Goal: Task Accomplishment & Management: Complete application form

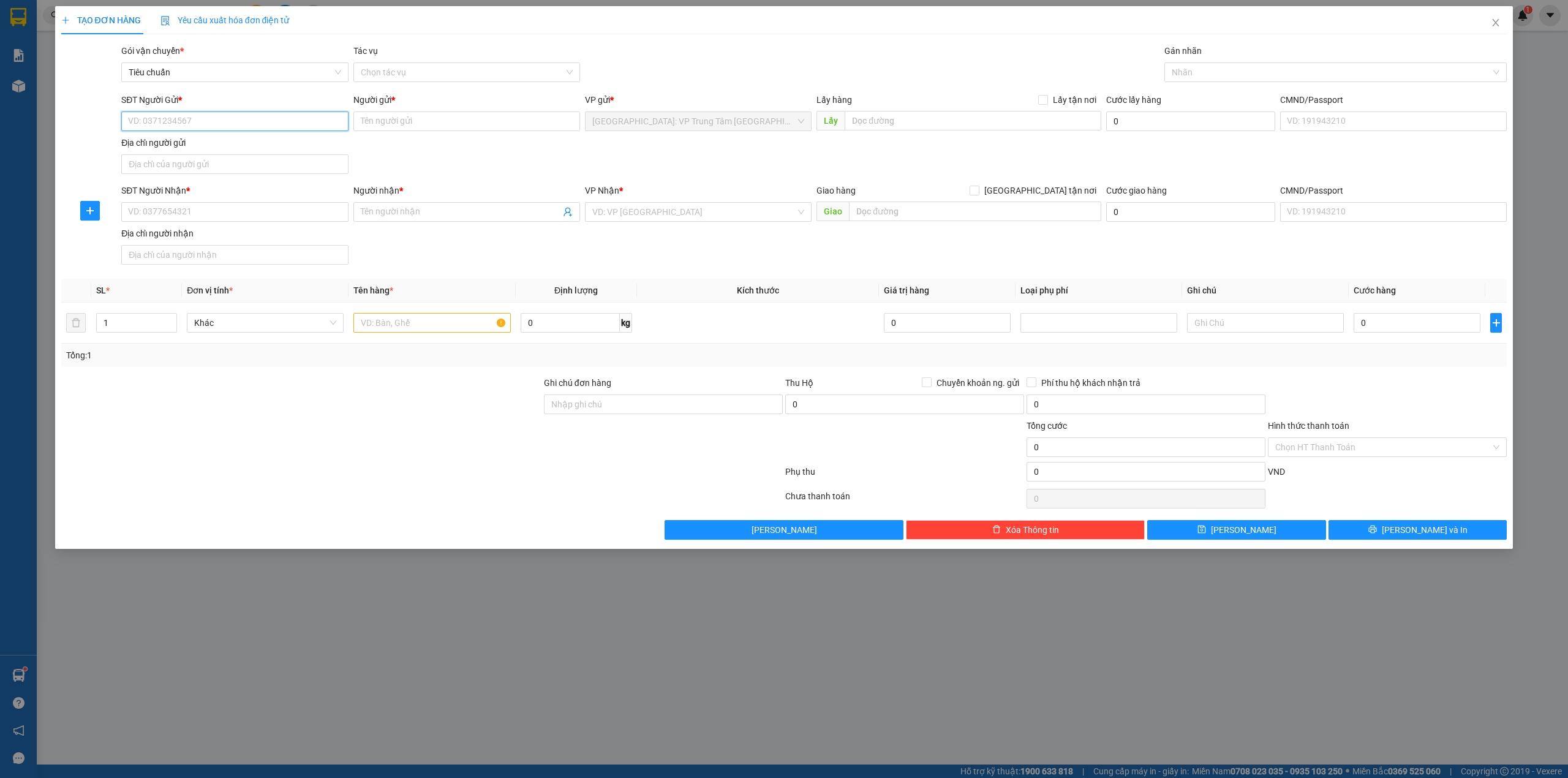
click at [187, 116] on input "SĐT Người Gửi *" at bounding box center [234, 121] width 226 height 20
type input "0393534217"
click at [415, 122] on input "Người gửi *" at bounding box center [466, 121] width 226 height 20
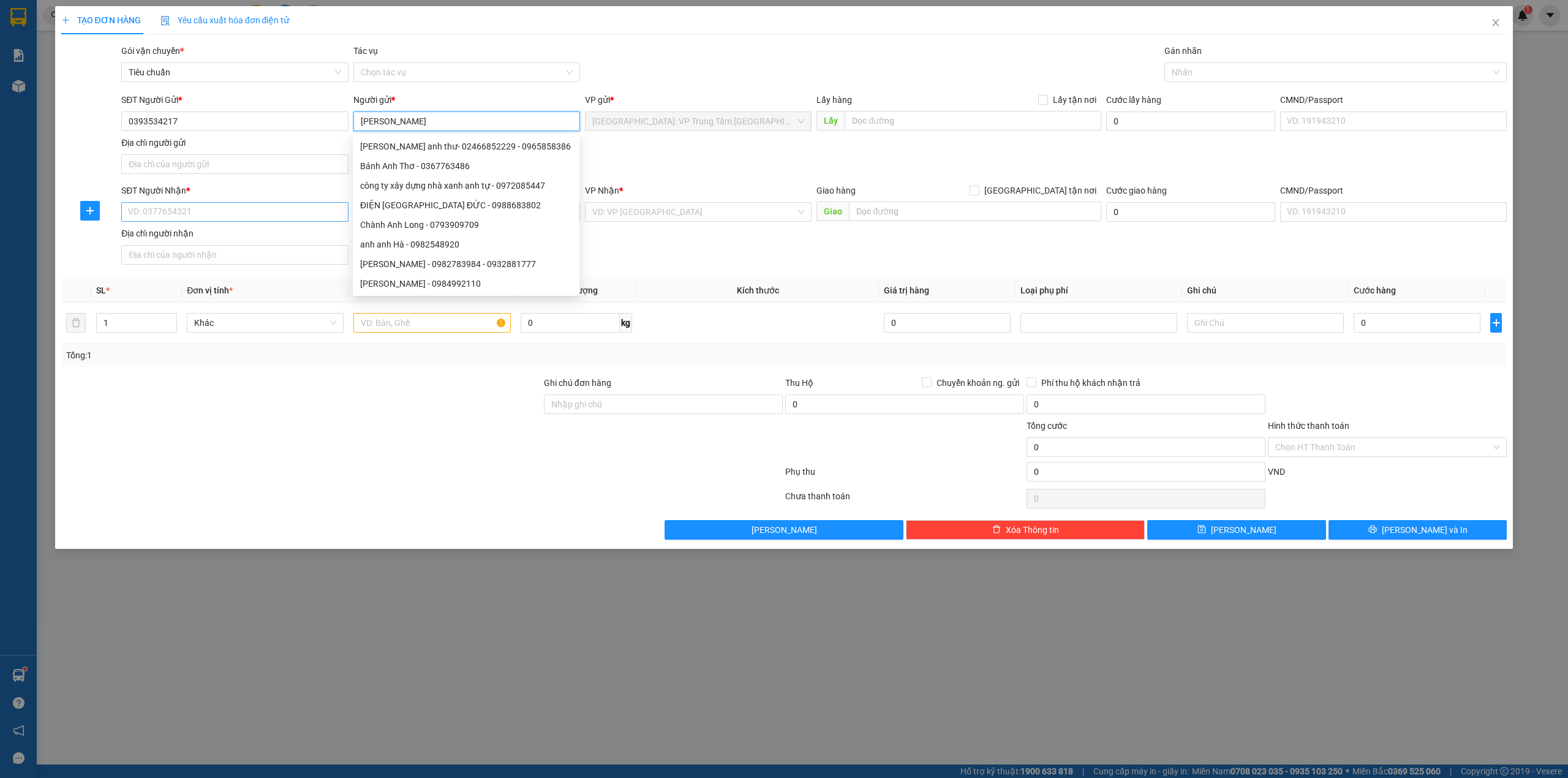
type input "[PERSON_NAME]"
click at [273, 219] on input "SĐT Người Nhận *" at bounding box center [234, 212] width 226 height 20
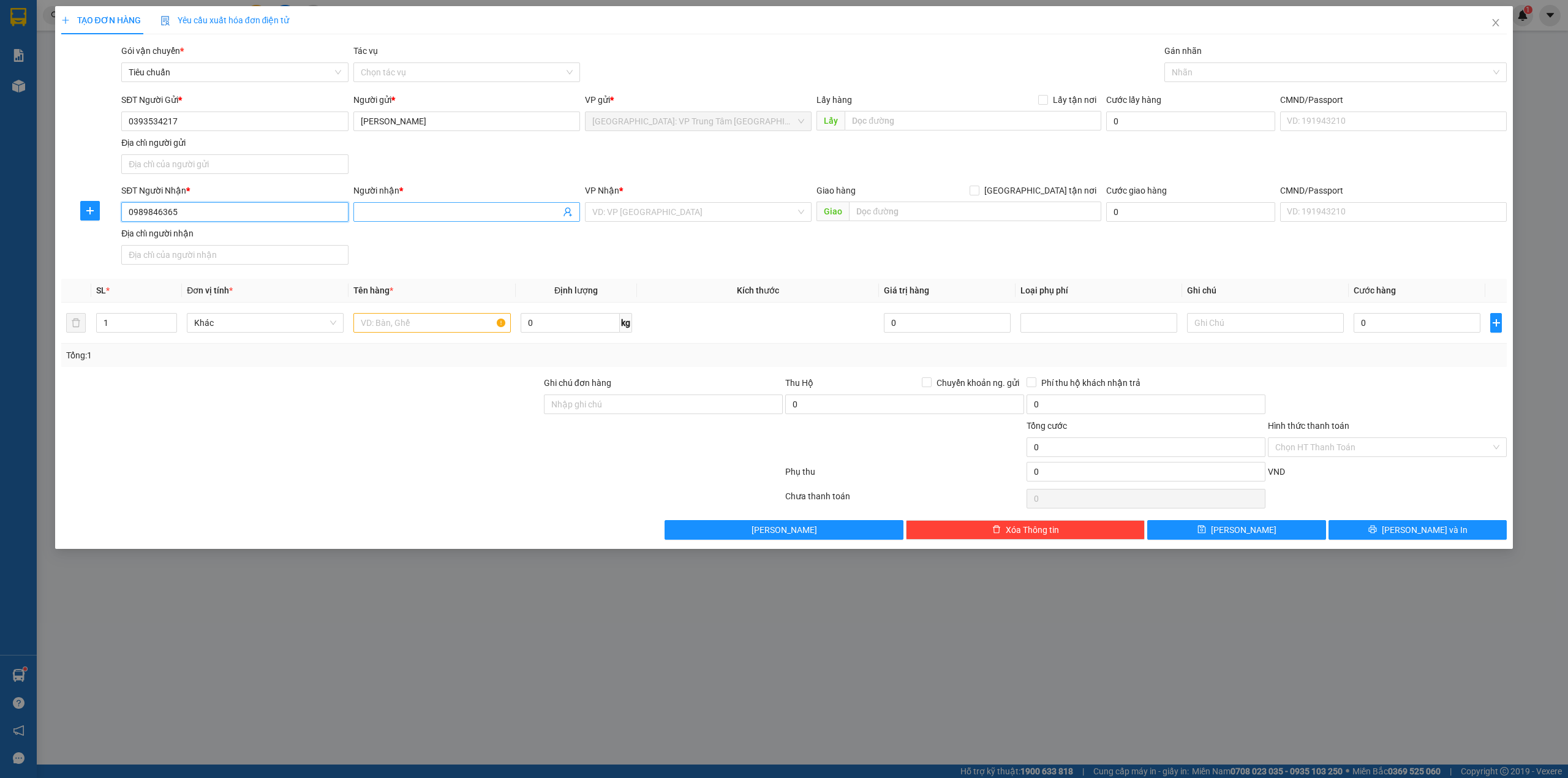
type input "0989846365"
click at [373, 214] on input "Người nhận *" at bounding box center [460, 212] width 200 height 14
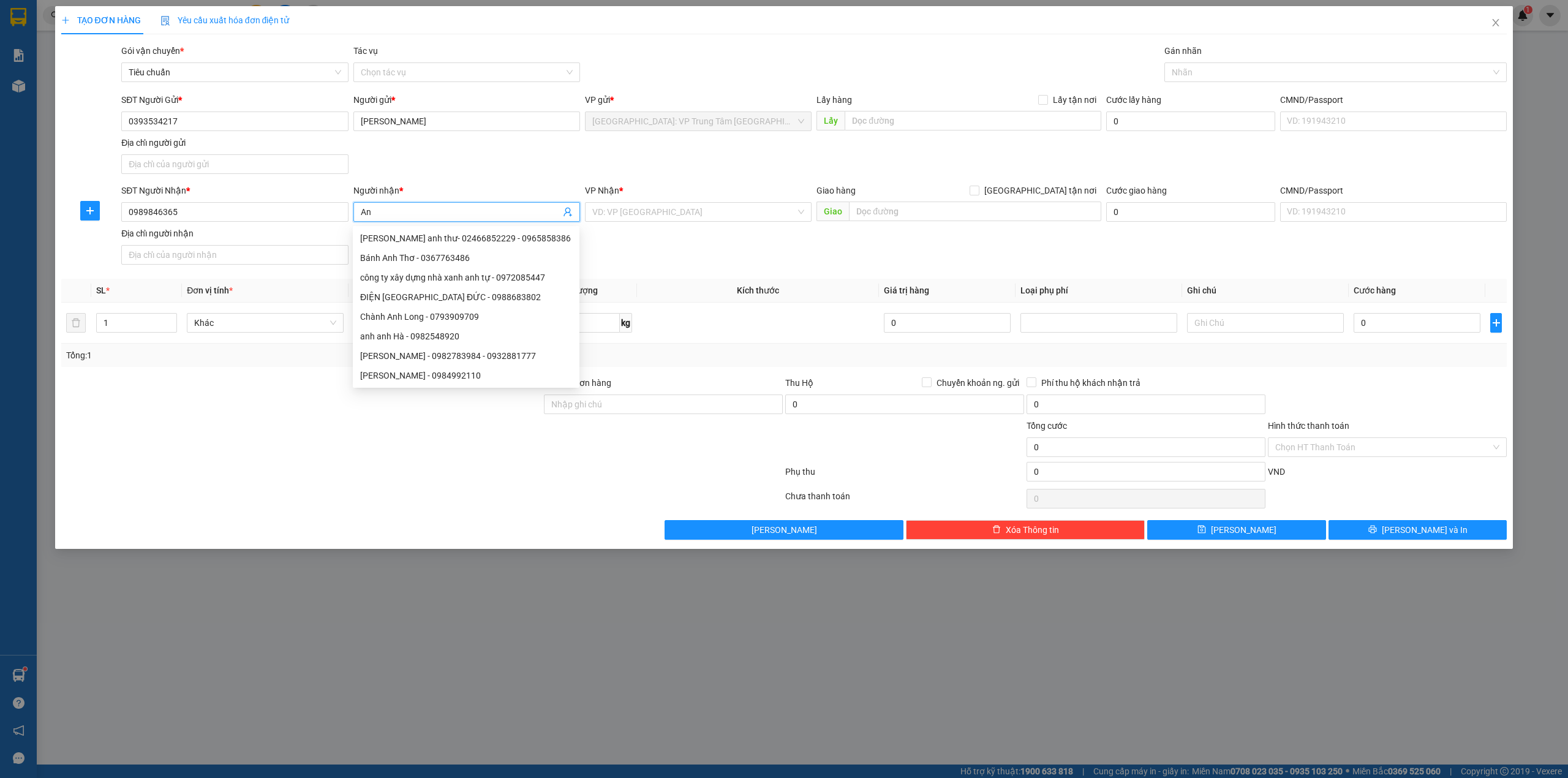
type input "A"
type input "N"
type input "Liên"
click at [716, 209] on input "search" at bounding box center [693, 212] width 203 height 19
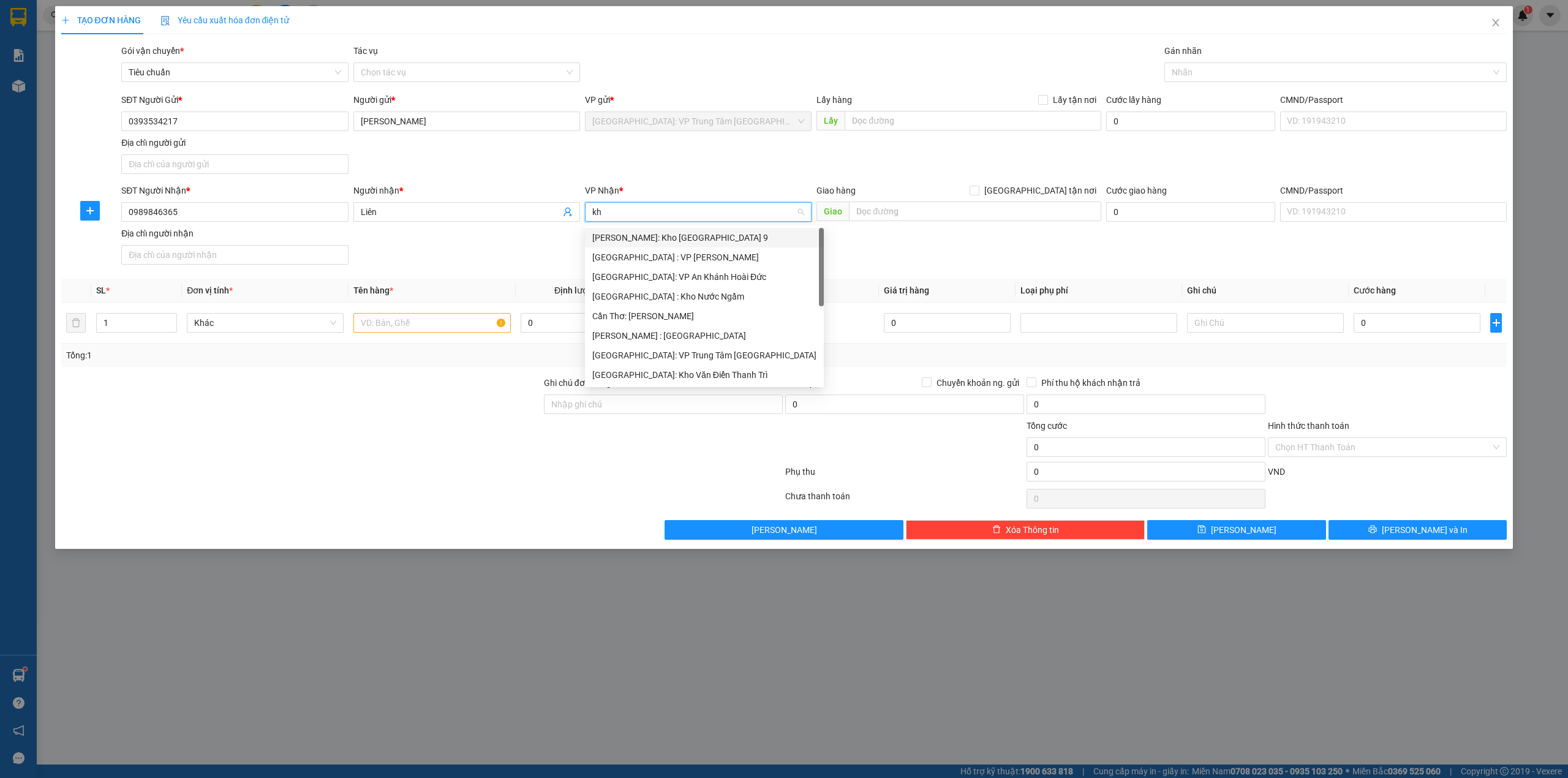
type input "kho"
click at [772, 315] on div "[GEOGRAPHIC_DATA]: Kho Văn Điển Thanh Trì" at bounding box center [698, 316] width 212 height 14
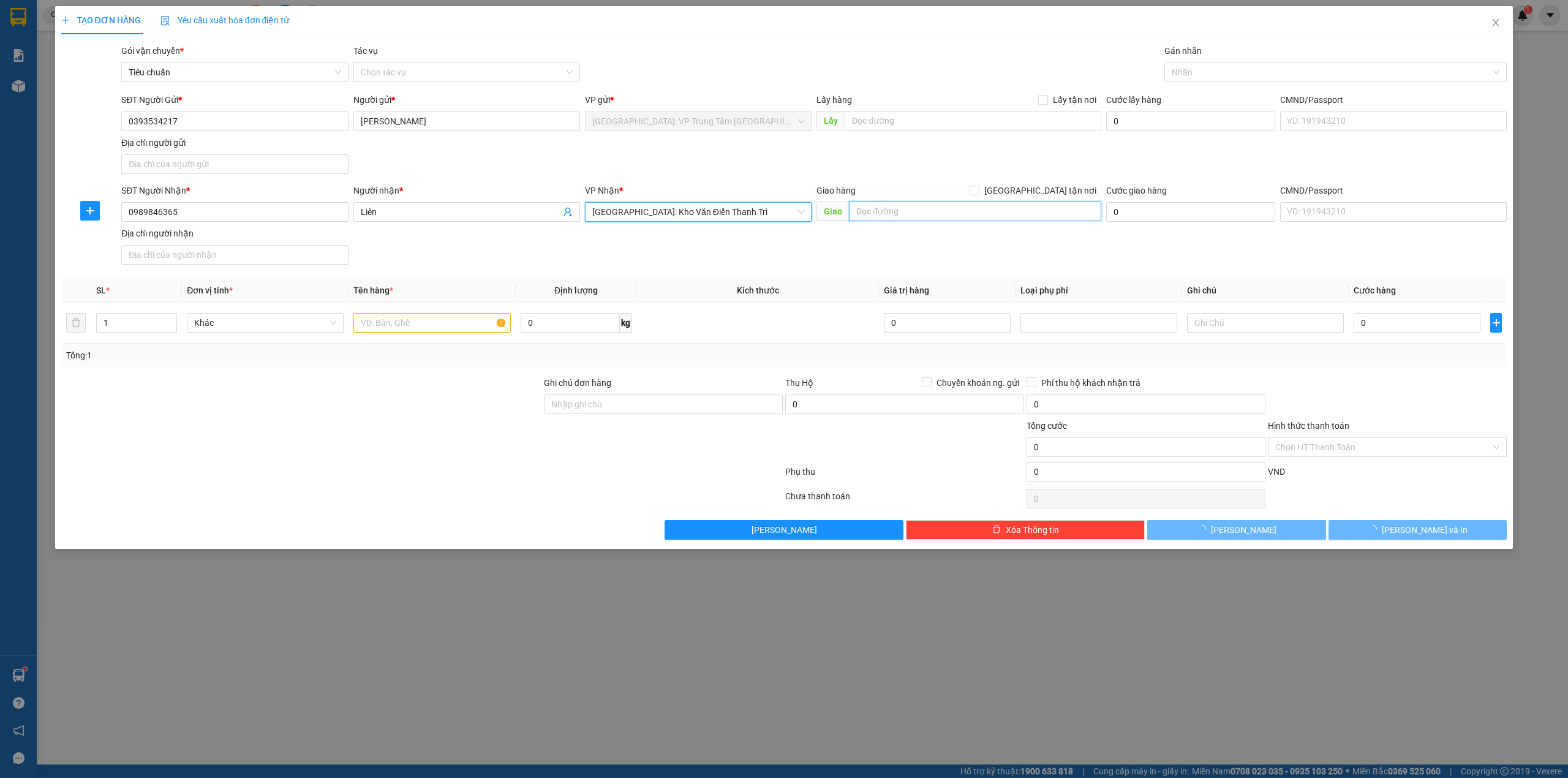
click at [921, 209] on input "text" at bounding box center [974, 211] width 252 height 20
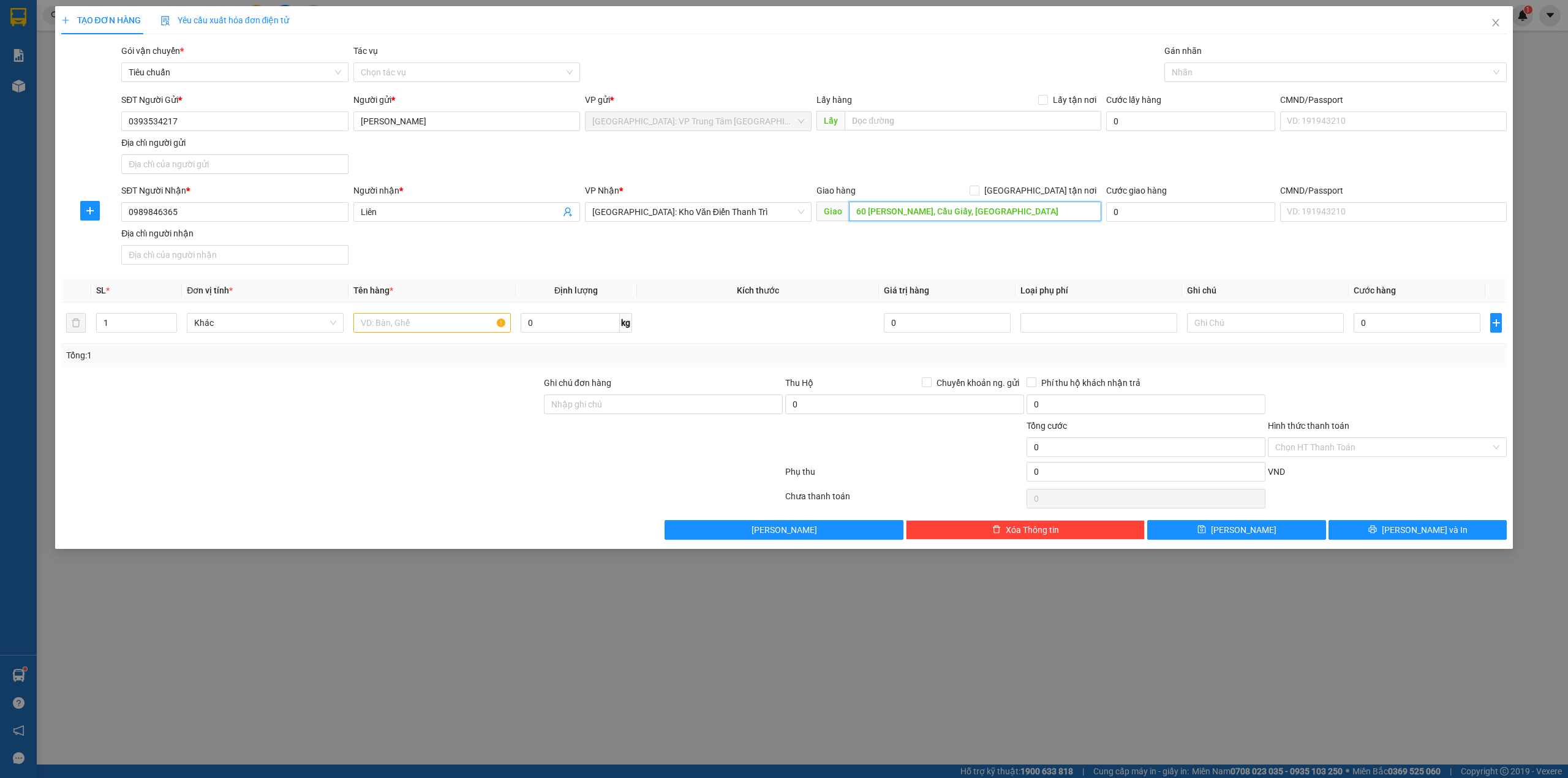
type input "60 [PERSON_NAME], Cầu Giấy, [GEOGRAPHIC_DATA]"
click at [1033, 187] on div "Giao hàng [GEOGRAPHIC_DATA] tận nơi" at bounding box center [958, 190] width 284 height 14
click at [978, 192] on input "[GEOGRAPHIC_DATA] tận nơi" at bounding box center [974, 190] width 9 height 9
checkbox input "true"
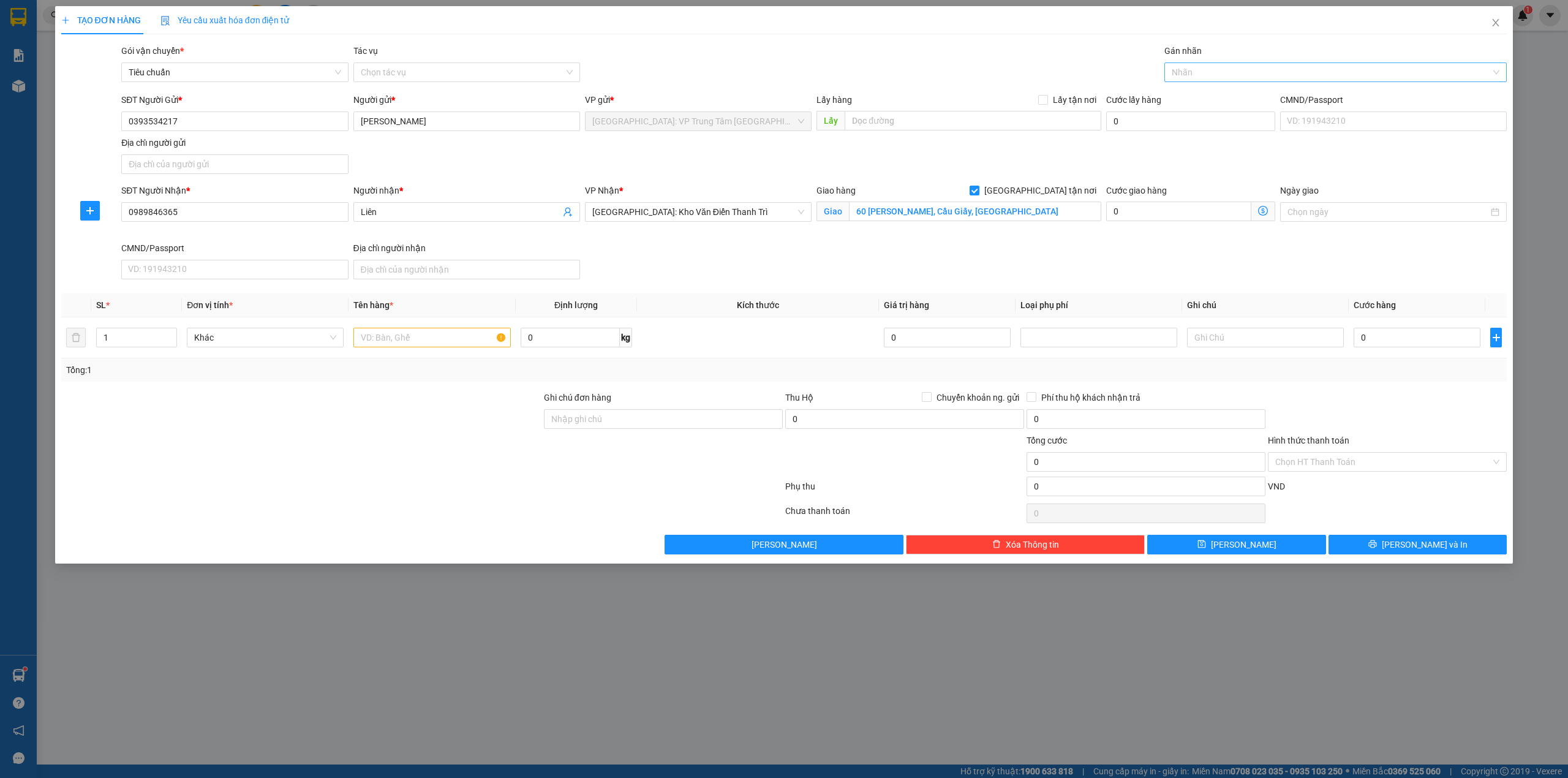
click at [1231, 73] on div at bounding box center [1330, 72] width 325 height 15
type input "g"
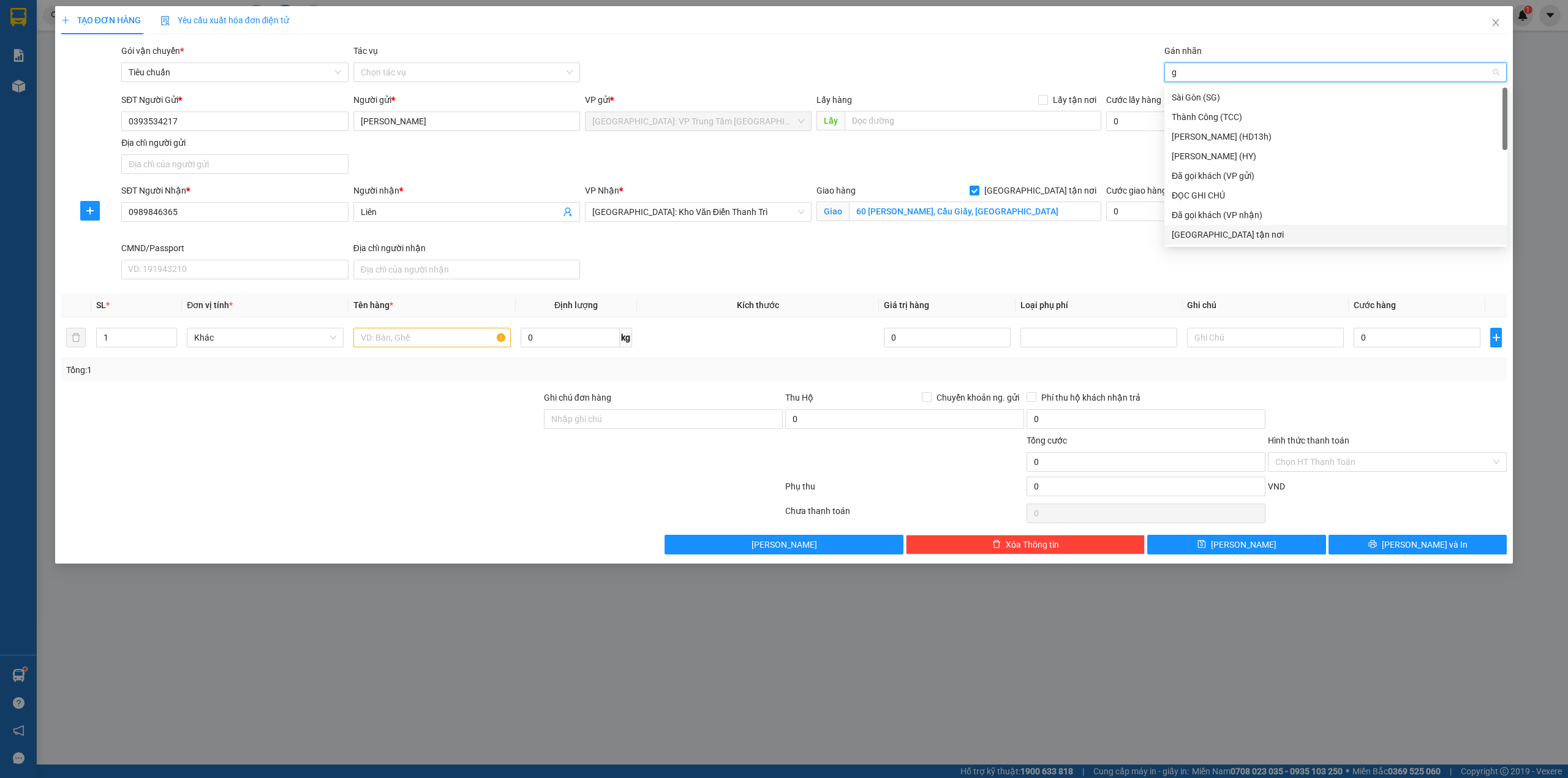
click at [1214, 233] on div "[GEOGRAPHIC_DATA] tận nơi" at bounding box center [1336, 235] width 328 height 14
click at [1062, 70] on div "Gói vận chuyển * Tiêu chuẩn Tác vụ Chọn tác vụ Gán nhãn Giao tận nơi" at bounding box center [814, 66] width 1390 height 43
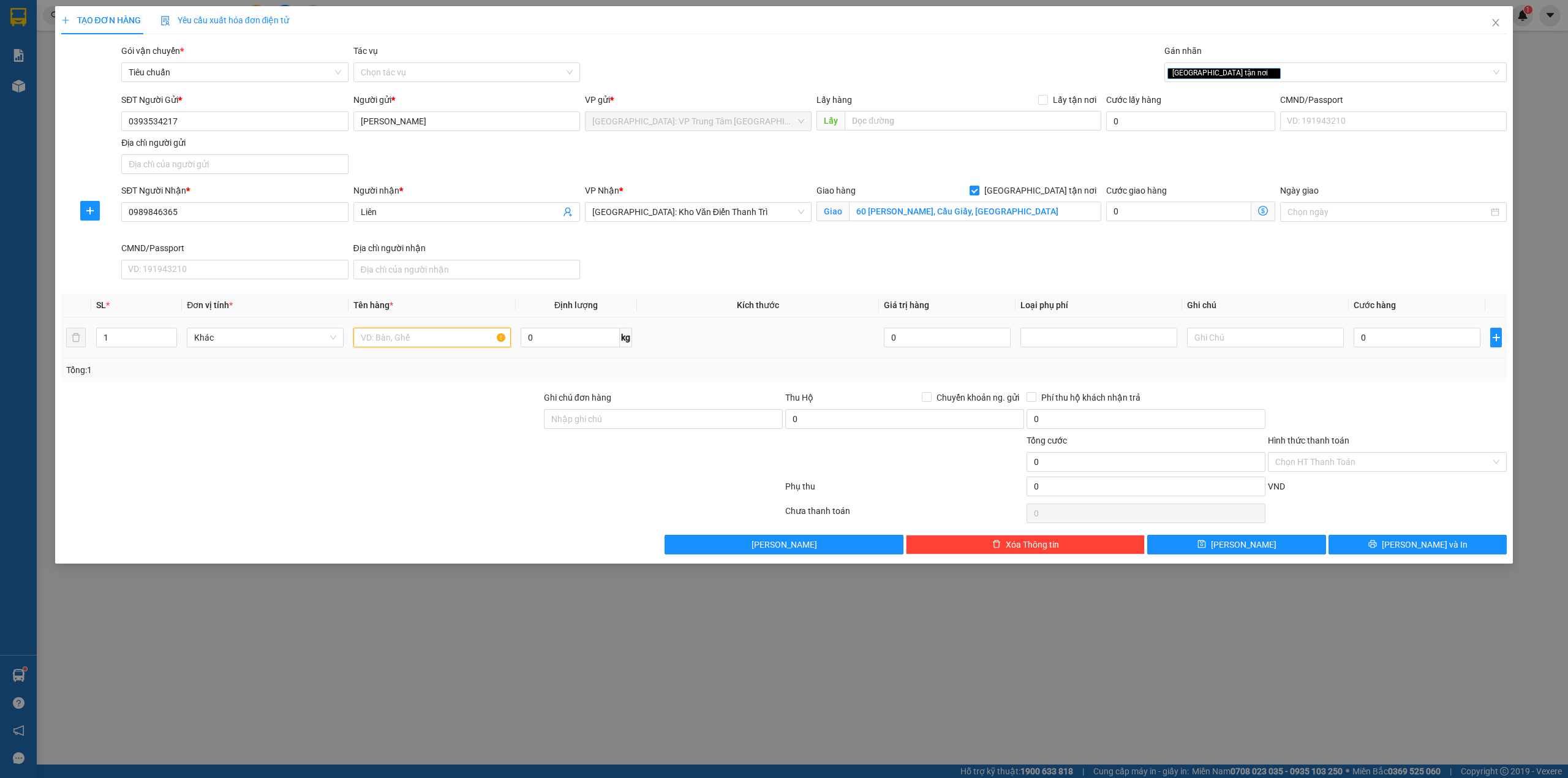
click at [418, 330] on input "text" at bounding box center [432, 337] width 157 height 20
type input "1 kiện giấy"
click at [604, 422] on input "Ghi chú đơn hàng" at bounding box center [664, 418] width 239 height 20
type input "1"
type input "n"
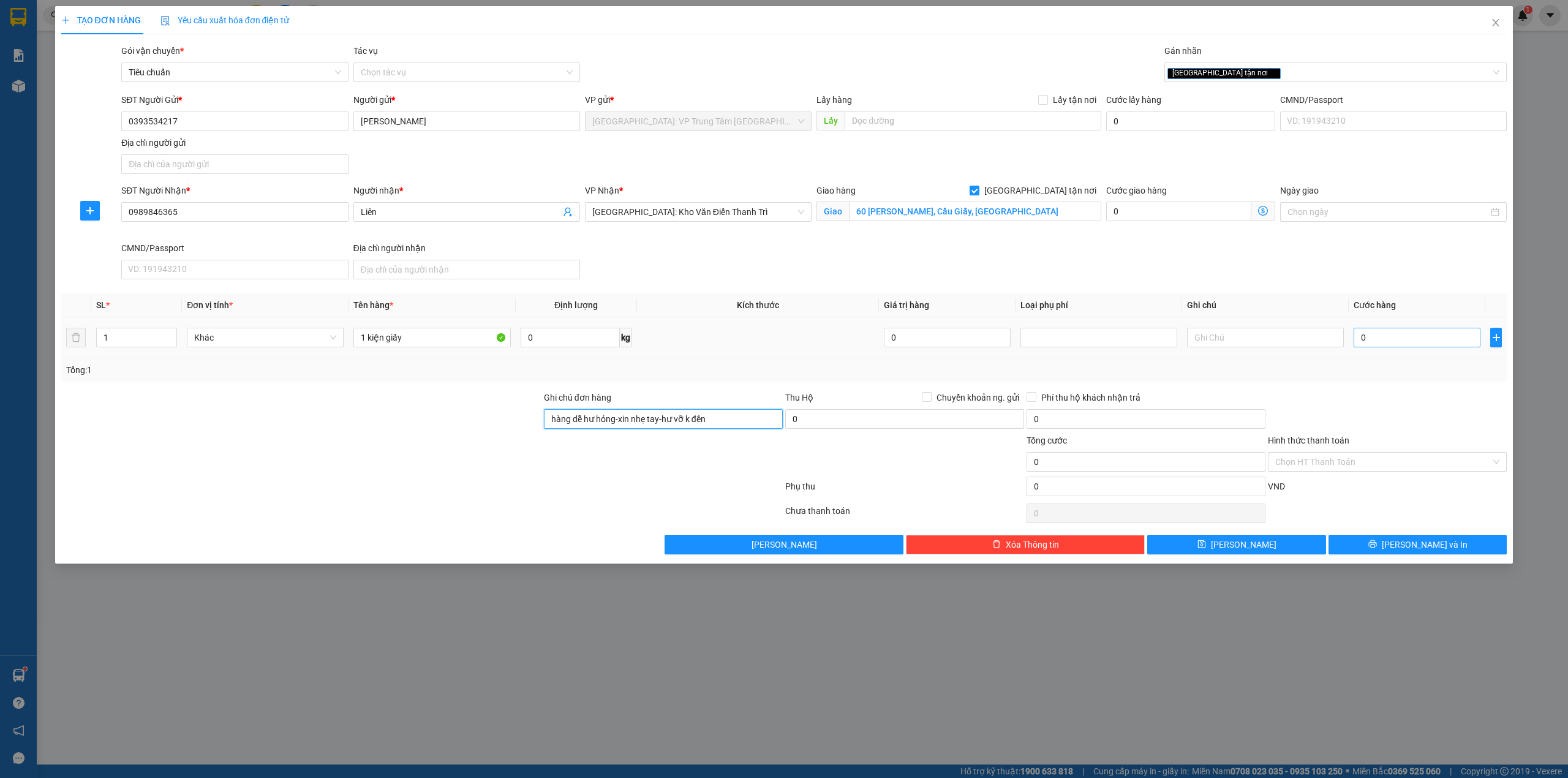
type input "hàng dễ hư hỏng-xin nhẹ tay-hư vỡ k đền"
click at [1368, 343] on input "0" at bounding box center [1417, 337] width 126 height 20
type input "1"
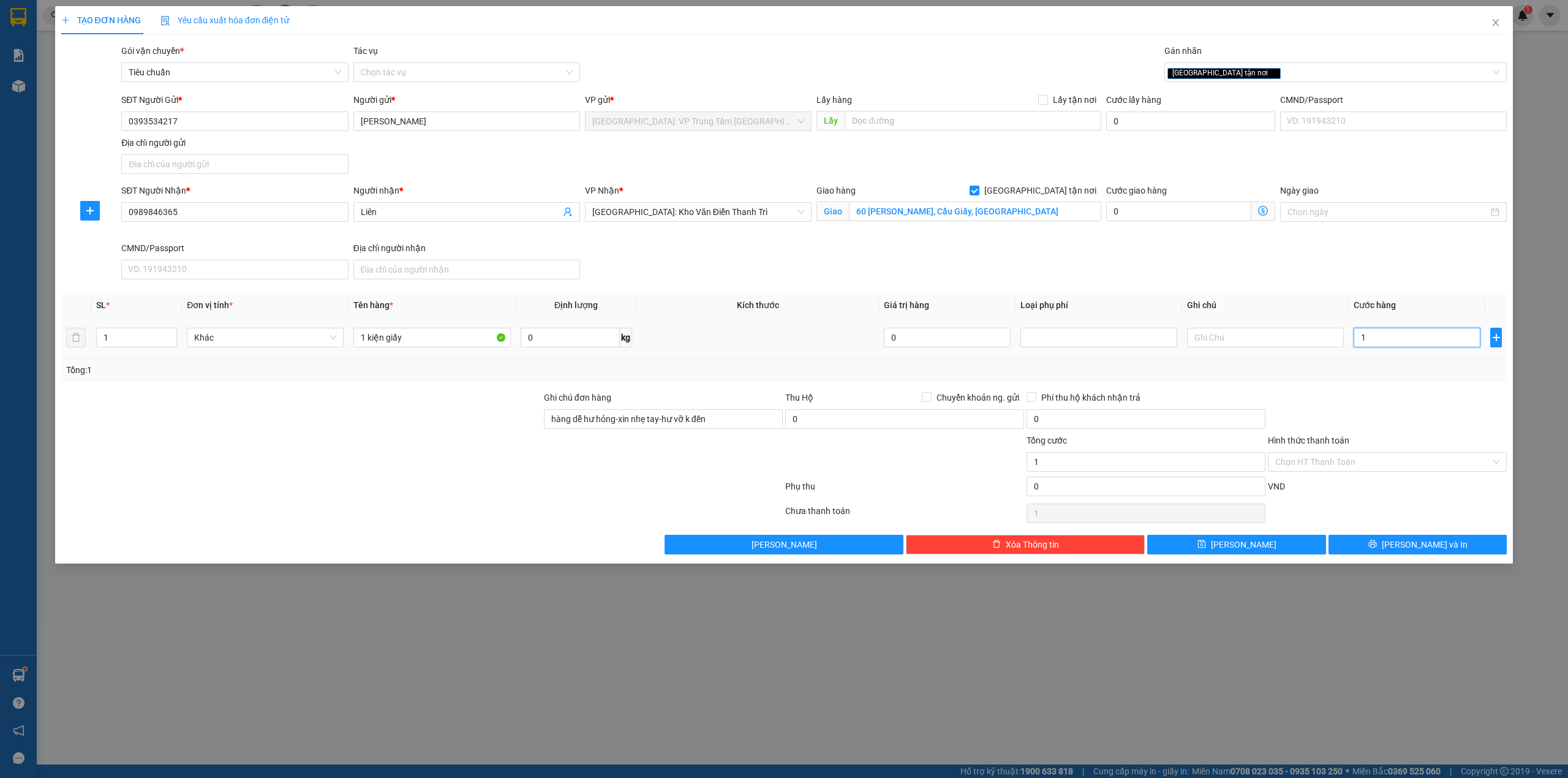
type input "15"
type input "150"
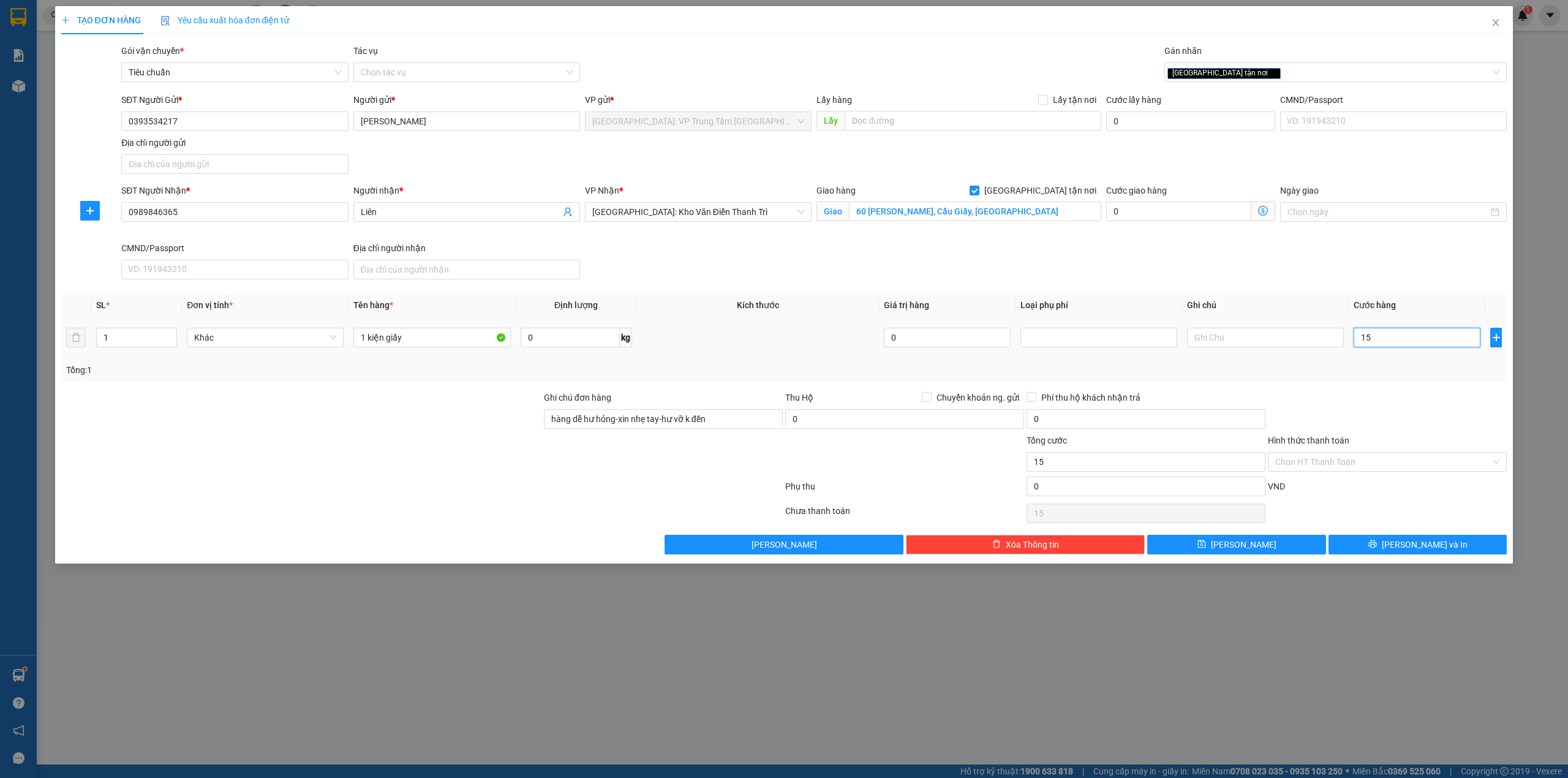
type input "150"
type input "1.500"
type input "15.000"
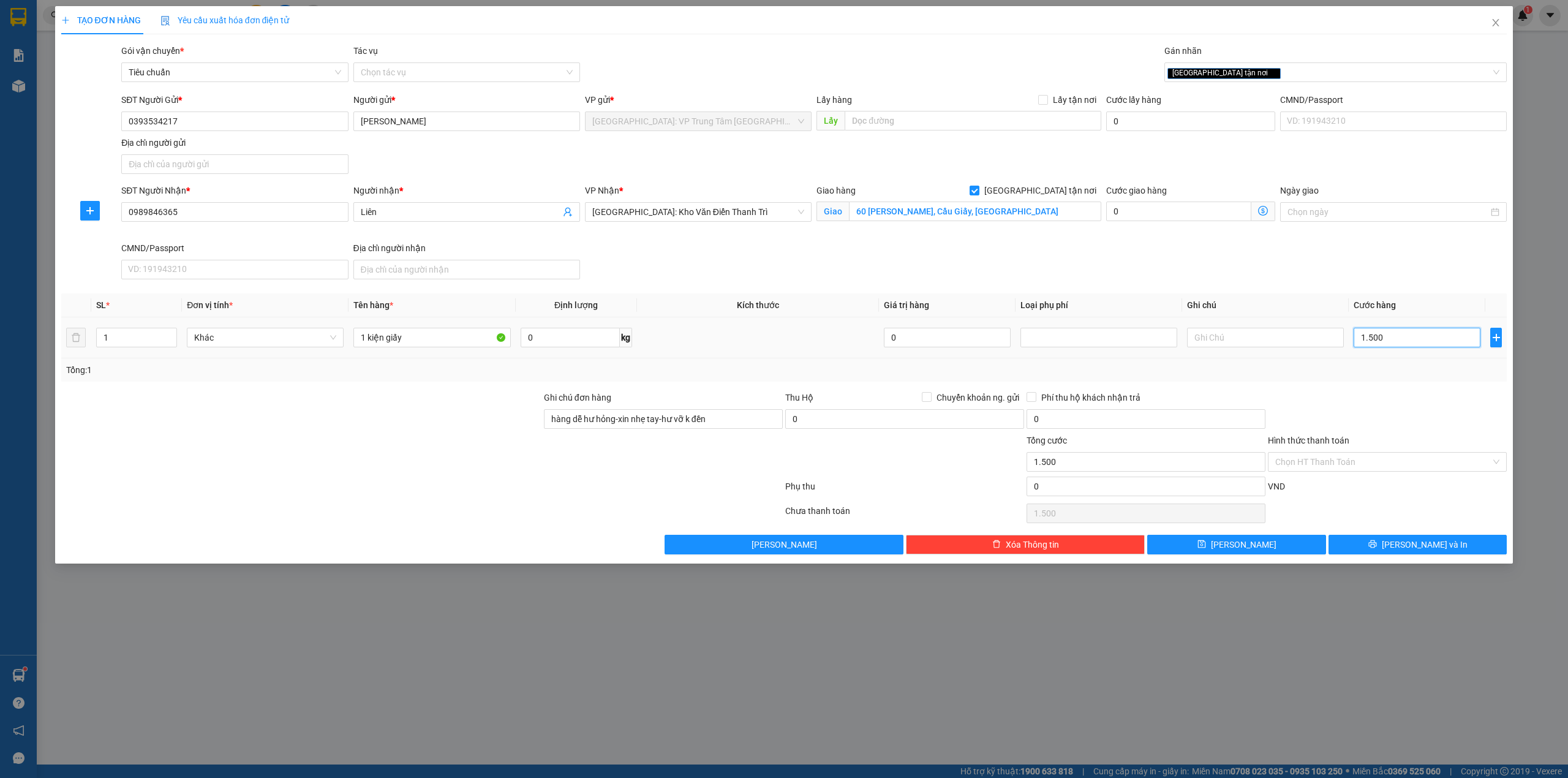
type input "15.000"
type input "150.000"
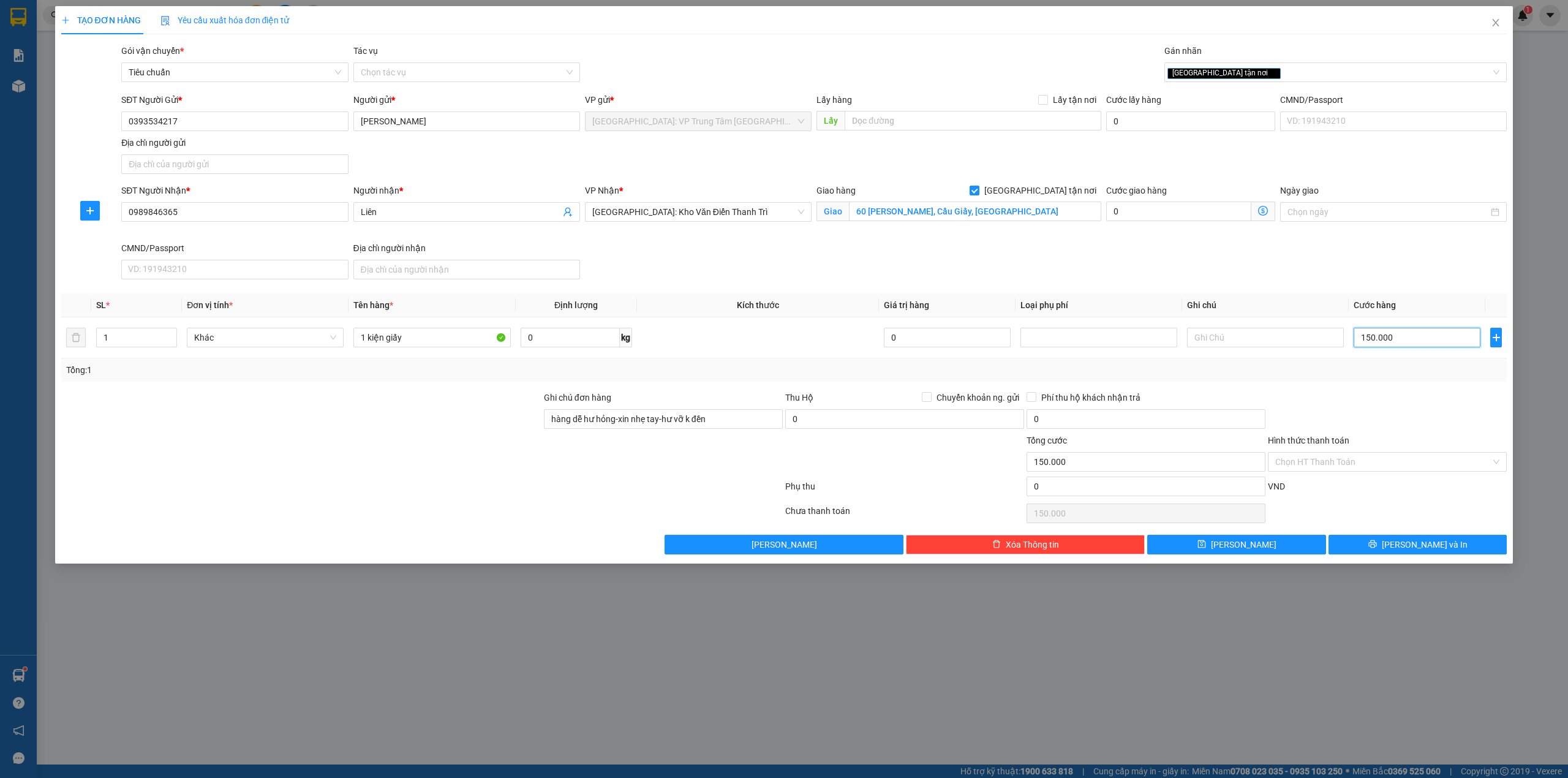
type input "150.000"
click at [1396, 341] on input "150.000" at bounding box center [1417, 337] width 126 height 20
click at [1377, 545] on icon "printer" at bounding box center [1372, 544] width 9 height 9
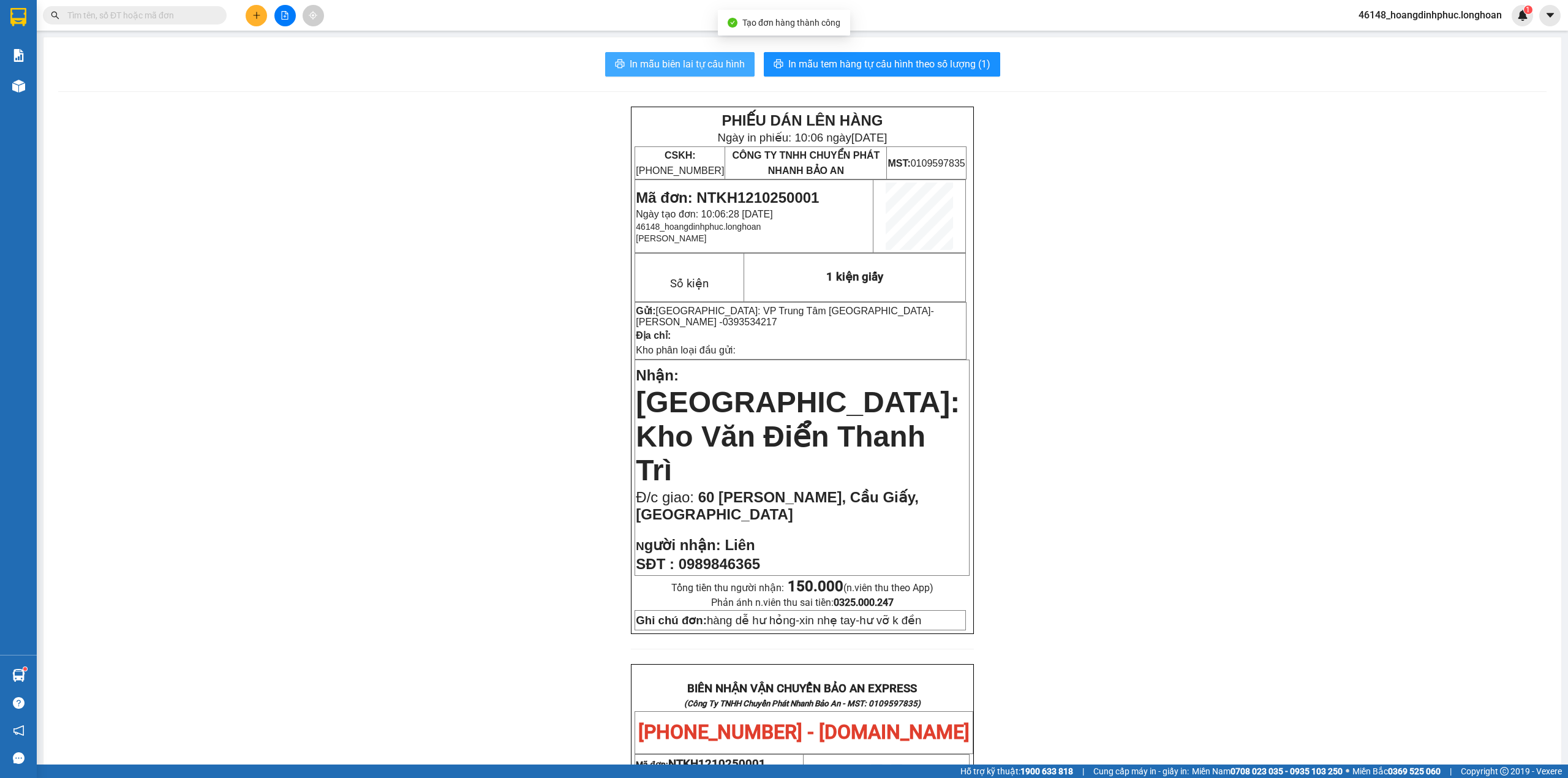
click at [709, 71] on span "In mẫu biên lai tự cấu hình" at bounding box center [687, 64] width 115 height 15
click at [253, 5] on button at bounding box center [256, 15] width 21 height 21
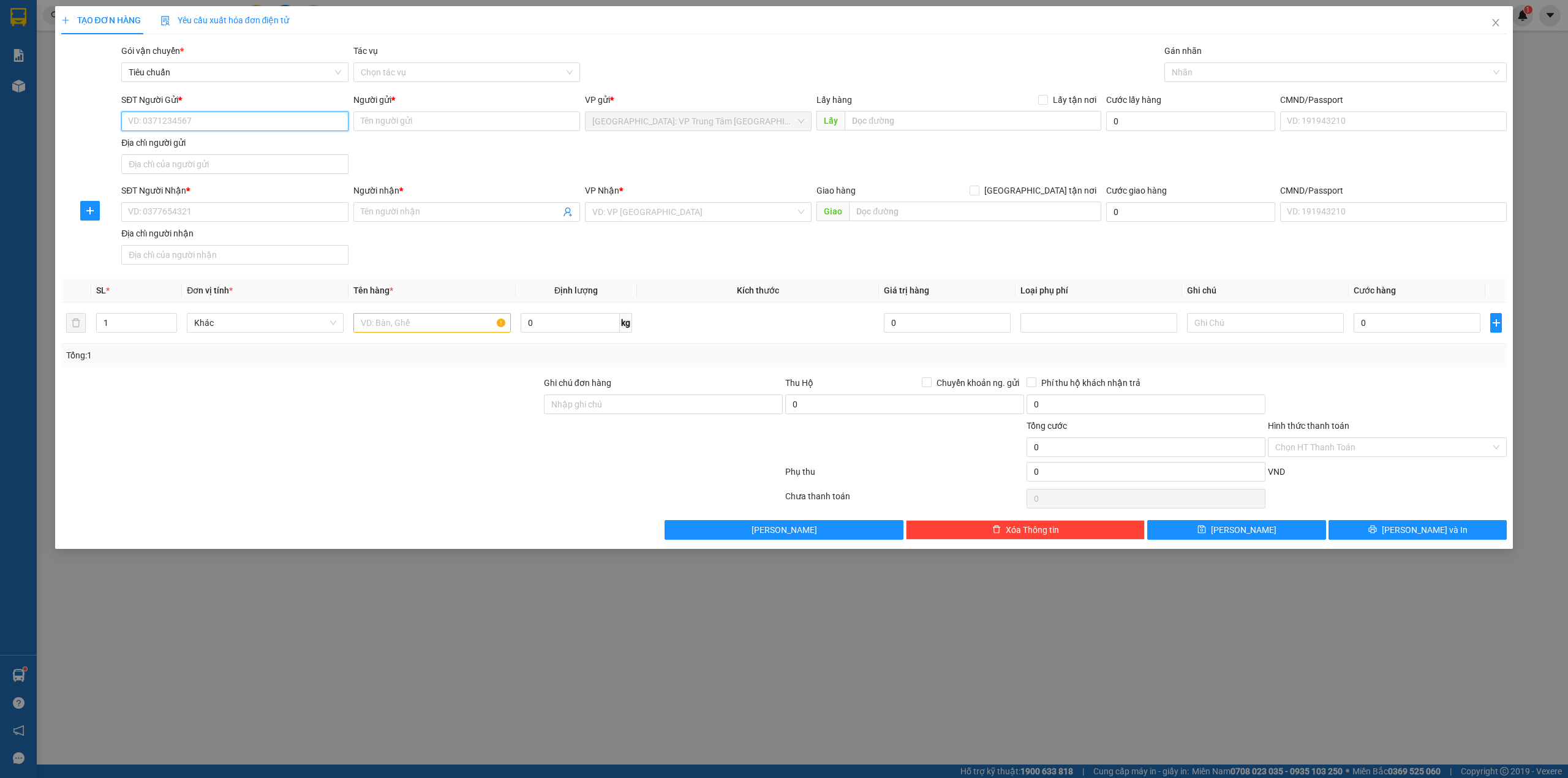
click at [243, 120] on input "SĐT Người Gửi *" at bounding box center [234, 121] width 226 height 20
type input "0905577367"
click at [503, 118] on input "Người gửi *" at bounding box center [466, 121] width 226 height 20
type input "[PERSON_NAME]"
click at [268, 184] on form "SĐT Người Gửi * 0905577367 Người gửi * [PERSON_NAME] VP gửi * [GEOGRAPHIC_DATA]…" at bounding box center [784, 181] width 1446 height 177
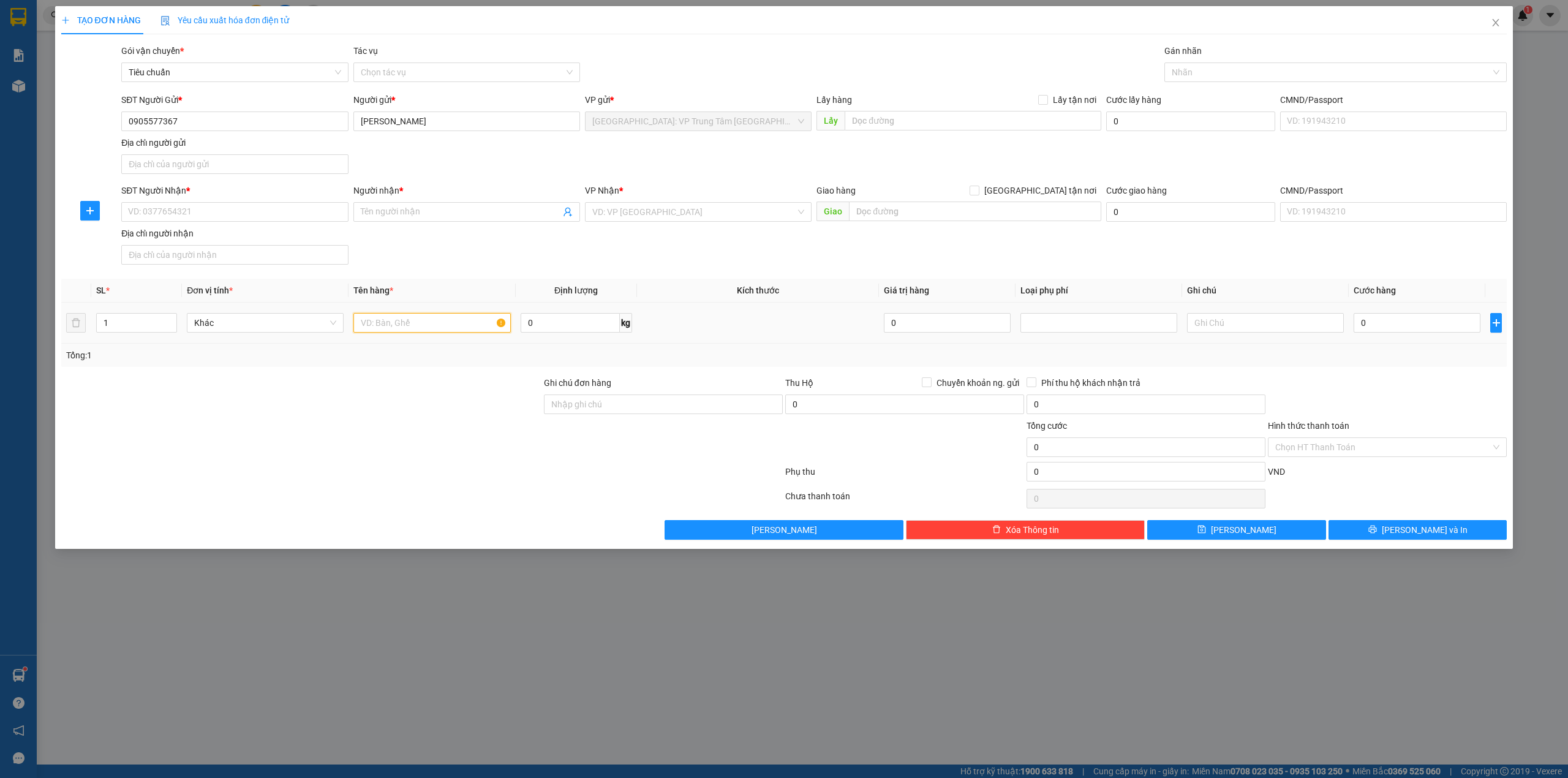
click at [372, 326] on input "text" at bounding box center [432, 322] width 157 height 20
type input "c"
type input "1 con xe AB (79N2-27364)"
click at [589, 406] on input "Ghi chú đơn hàng" at bounding box center [664, 404] width 239 height 20
click at [611, 406] on input "1 chìa khóa + 0 cavet" at bounding box center [664, 404] width 239 height 20
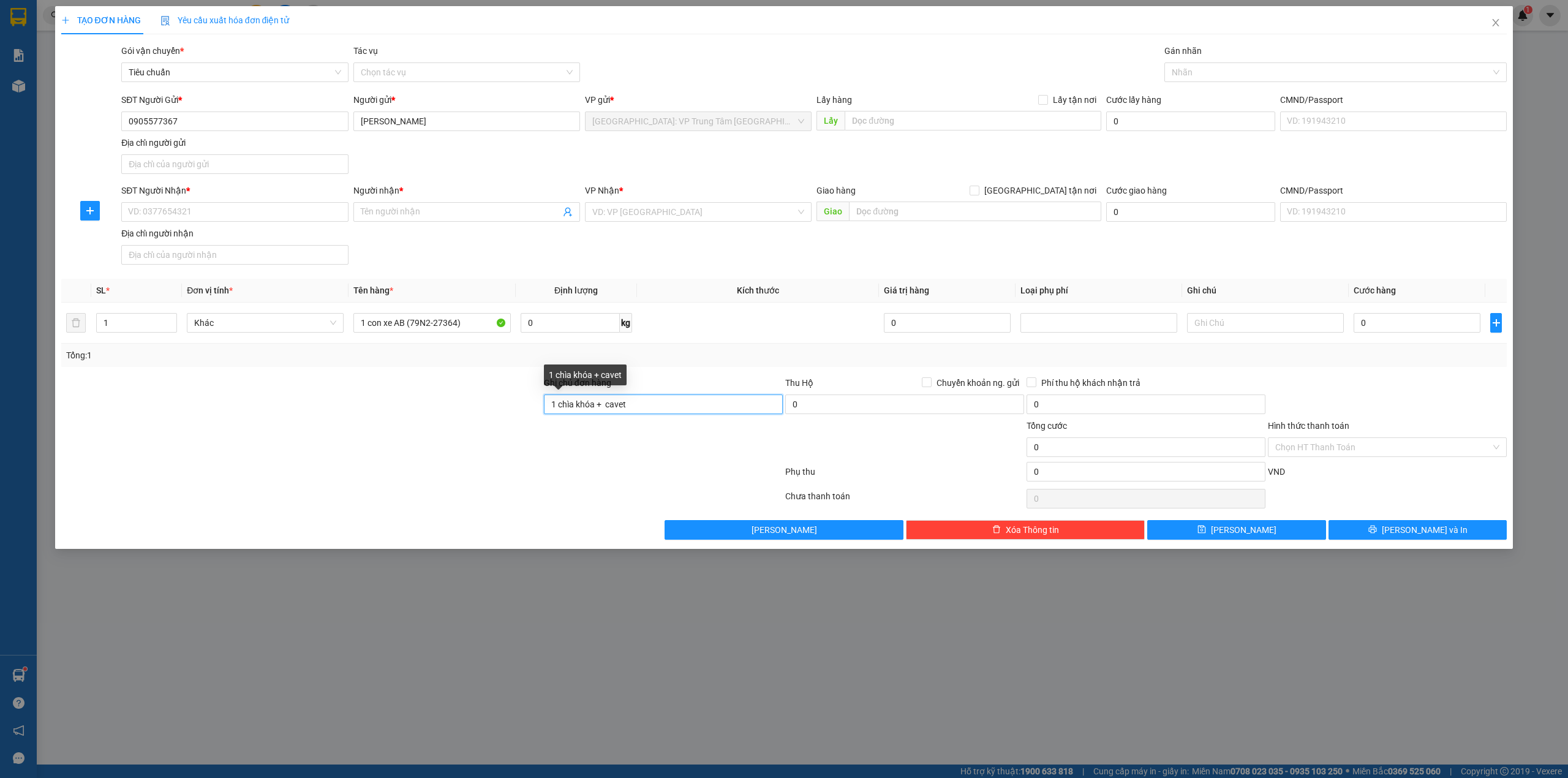
click at [645, 407] on input "1 chìa khóa + cavet" at bounding box center [664, 404] width 239 height 20
click at [604, 412] on input "1 chìa khóa + cavet" at bounding box center [664, 404] width 239 height 20
click at [652, 402] on input "1 chìa khóa + cavet" at bounding box center [664, 404] width 239 height 20
type input "1 chìa khóa + giấy tờ để cốp"
click at [708, 360] on div "Tổng: 1" at bounding box center [784, 355] width 1436 height 14
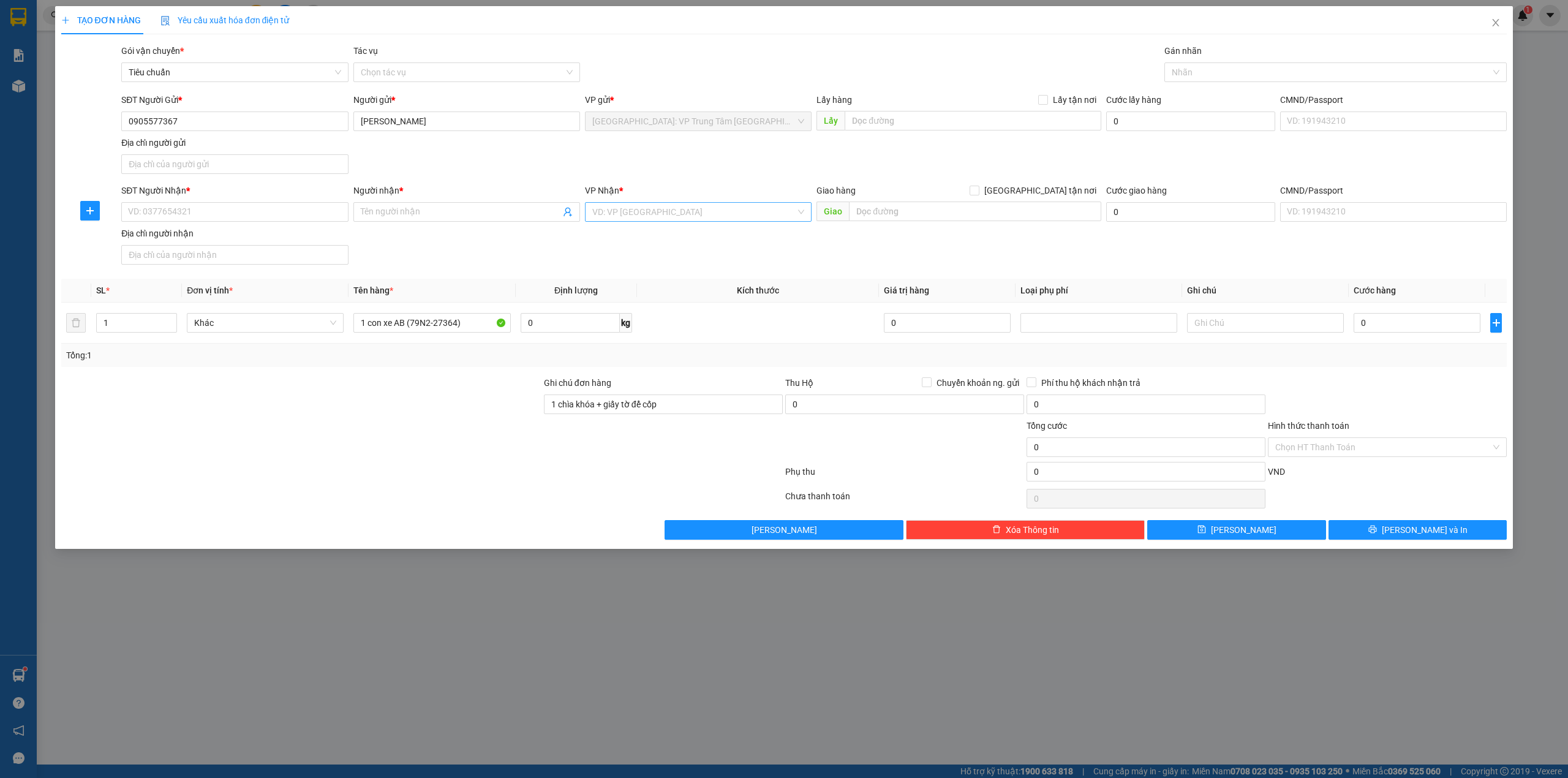
click at [660, 214] on input "search" at bounding box center [693, 212] width 203 height 19
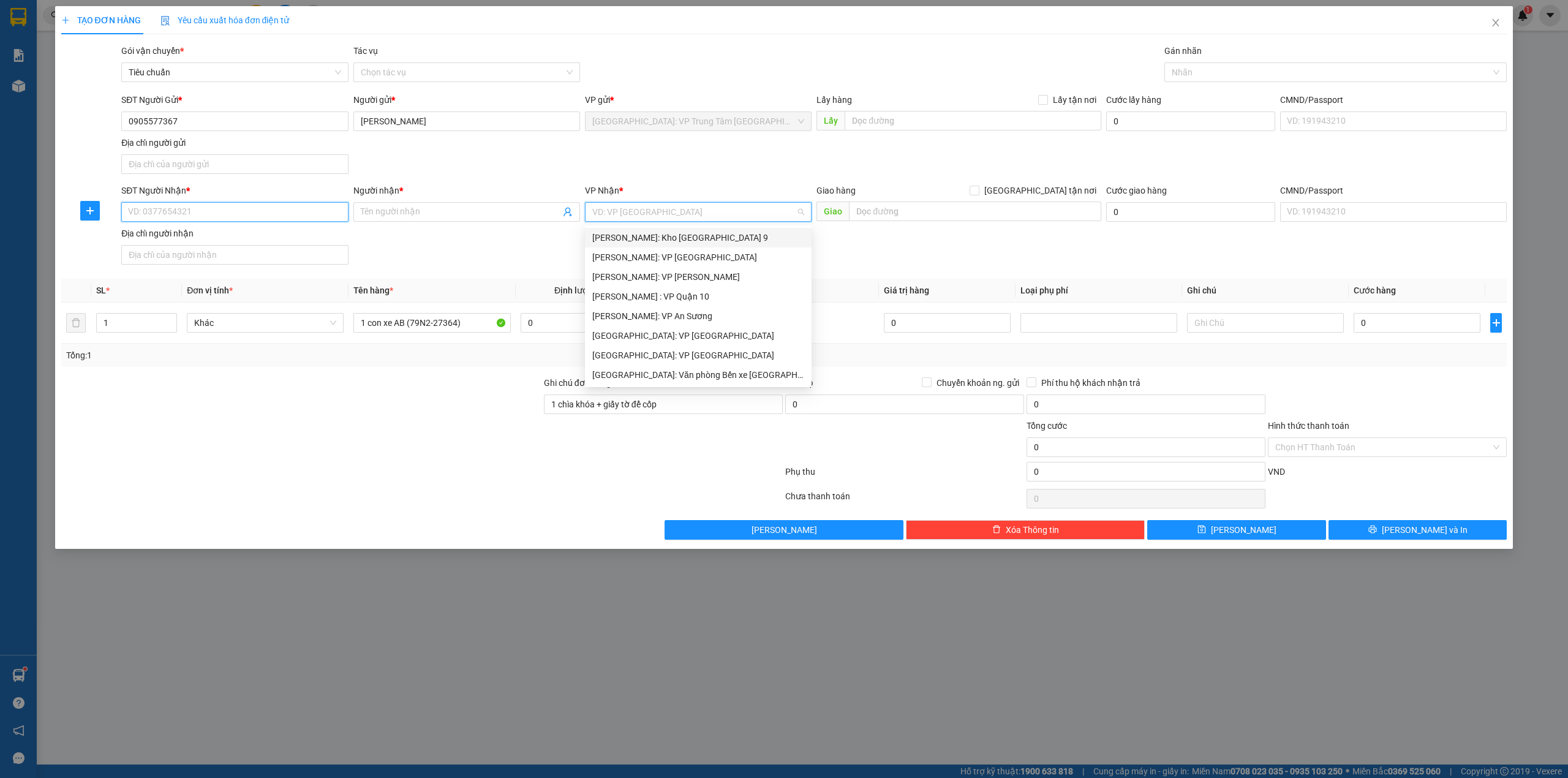
click at [250, 214] on input "SĐT Người Nhận *" at bounding box center [234, 212] width 226 height 20
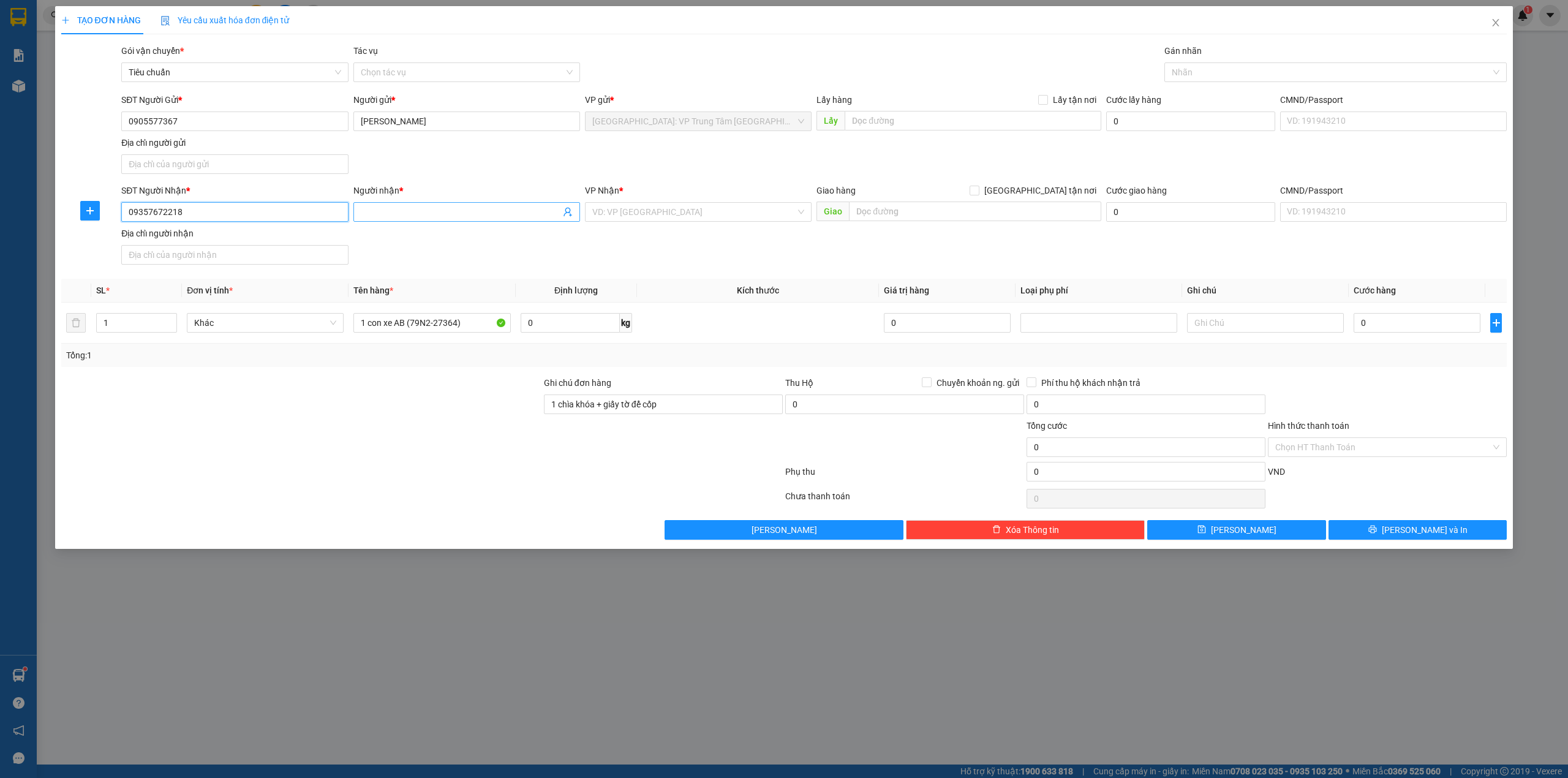
type input "09357672218"
click at [380, 205] on span at bounding box center [466, 212] width 226 height 20
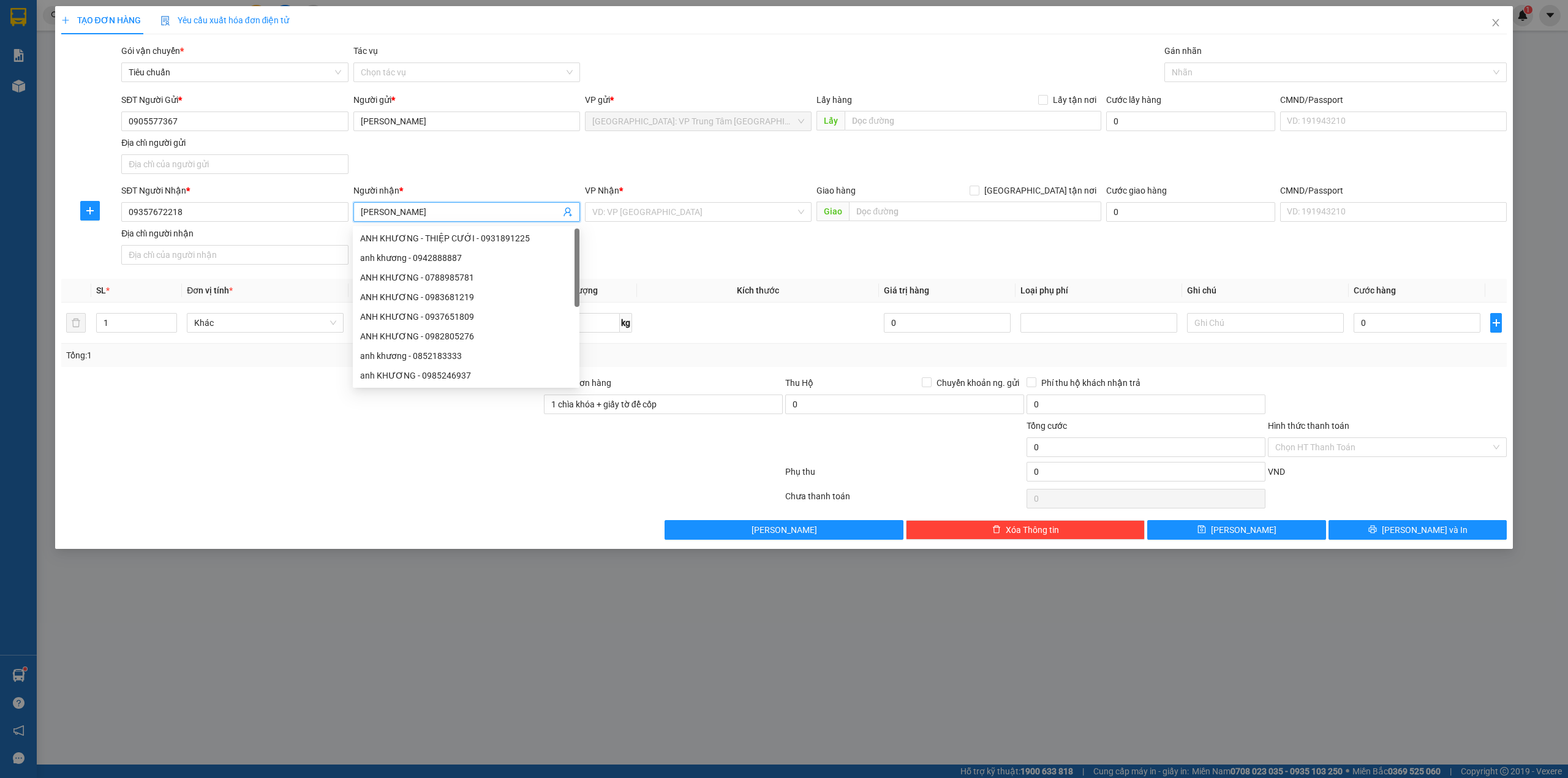
type input "[PERSON_NAME]"
click at [735, 172] on div "SĐT Người Gửi * 0905577367 Người gửi * [PERSON_NAME] VP gửi * [GEOGRAPHIC_DATA]…" at bounding box center [814, 136] width 1390 height 85
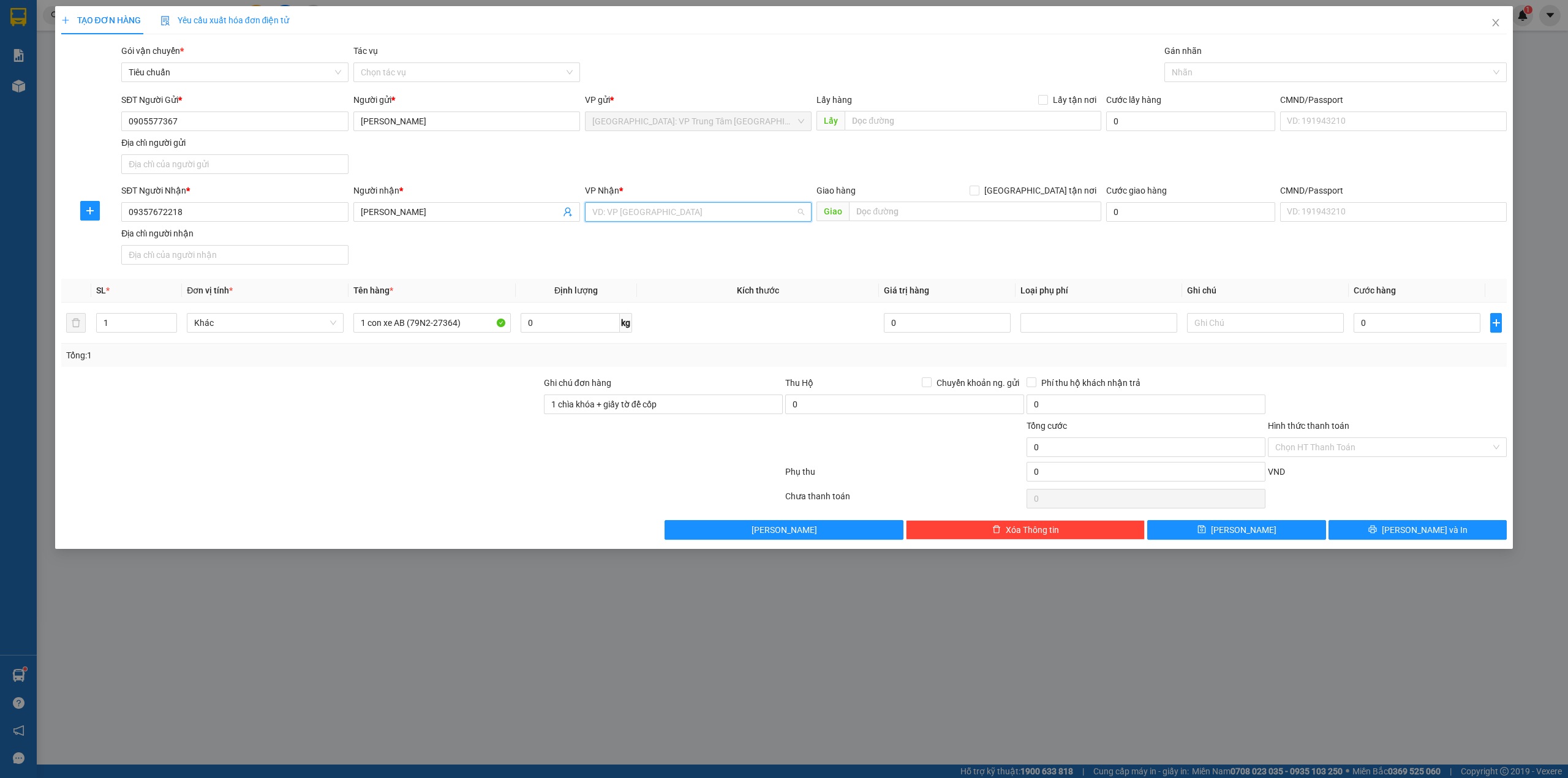
click at [638, 217] on input "search" at bounding box center [693, 212] width 203 height 19
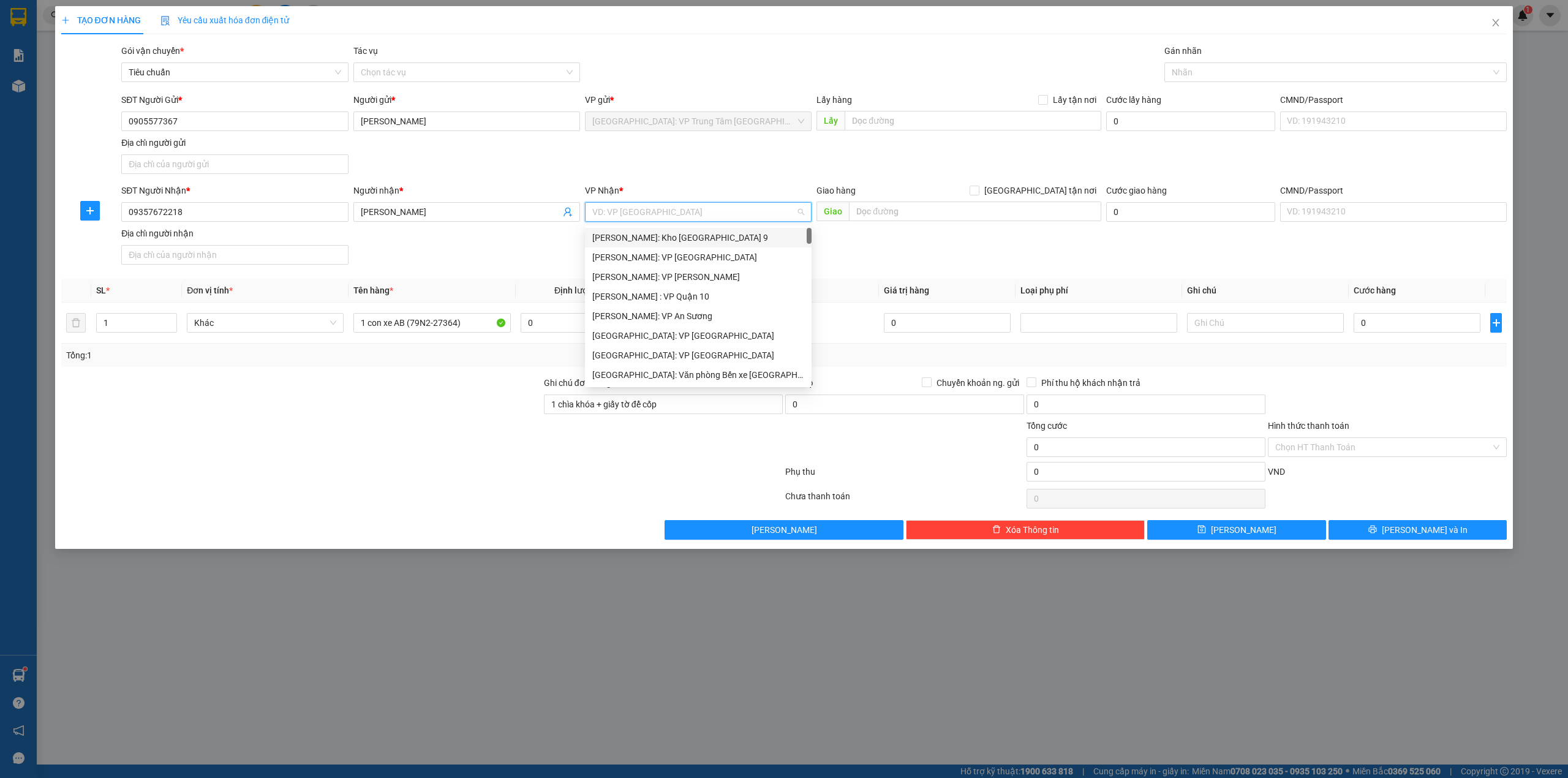
click at [699, 178] on div "SĐT Người Gửi * 0905577367 Người gửi * [PERSON_NAME] VP gửi * [GEOGRAPHIC_DATA]…" at bounding box center [814, 136] width 1390 height 85
click at [677, 217] on input "search" at bounding box center [693, 212] width 203 height 19
click at [696, 166] on div "SĐT Người Gửi * 0905577367 Người gửi * [PERSON_NAME] VP gửi * [GEOGRAPHIC_DATA]…" at bounding box center [814, 136] width 1390 height 85
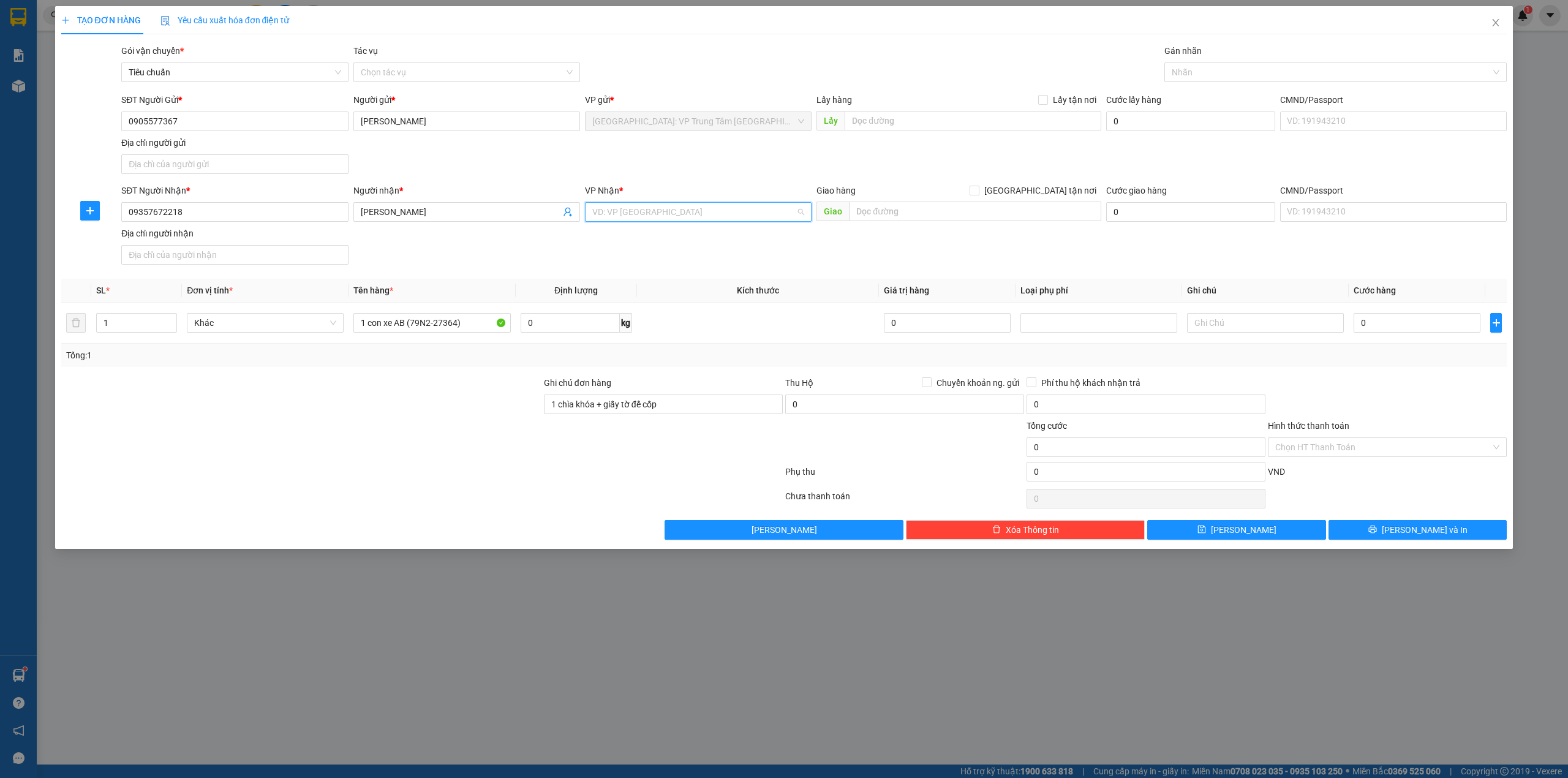
click at [683, 214] on input "search" at bounding box center [693, 212] width 203 height 19
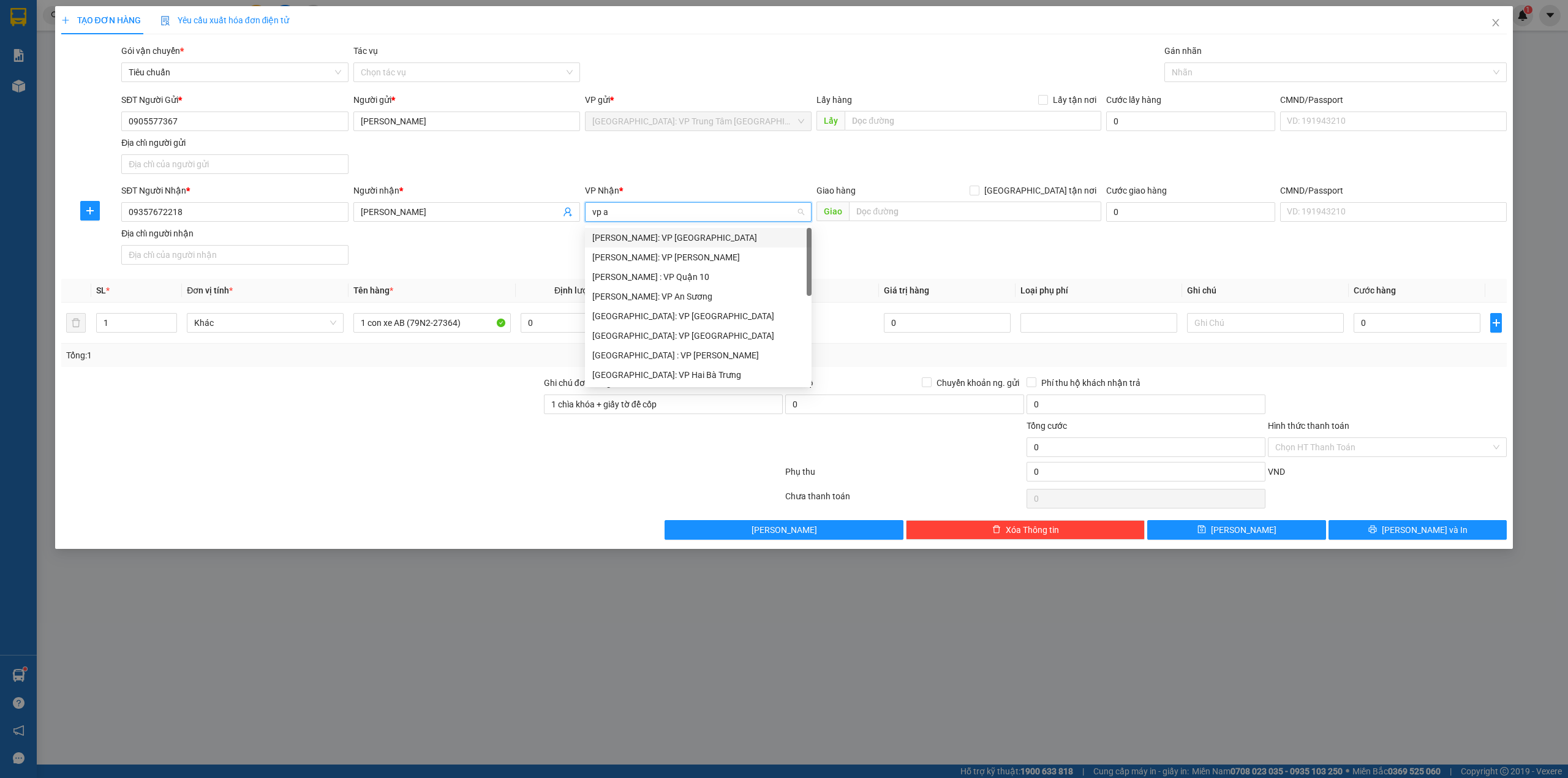
type input "vp an"
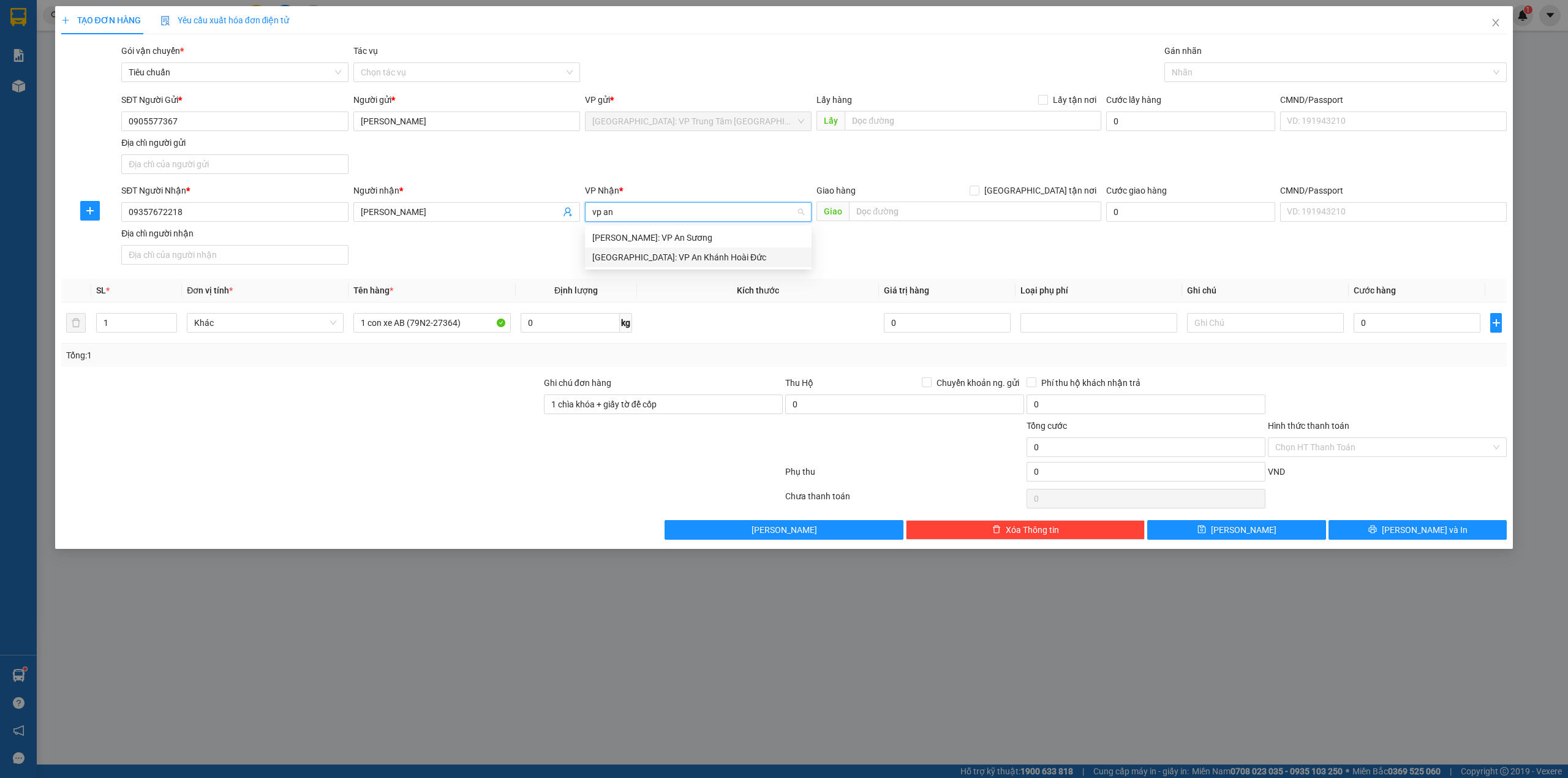
click at [659, 258] on div "[GEOGRAPHIC_DATA]: VP An Khánh Hoài Đức" at bounding box center [698, 257] width 212 height 14
click at [744, 161] on div "SĐT Người Gửi * 0905577367 Người gửi * [PERSON_NAME] VP gửi * [GEOGRAPHIC_DATA]…" at bounding box center [814, 136] width 1390 height 85
click at [1436, 350] on div "Tổng: 1" at bounding box center [784, 355] width 1436 height 14
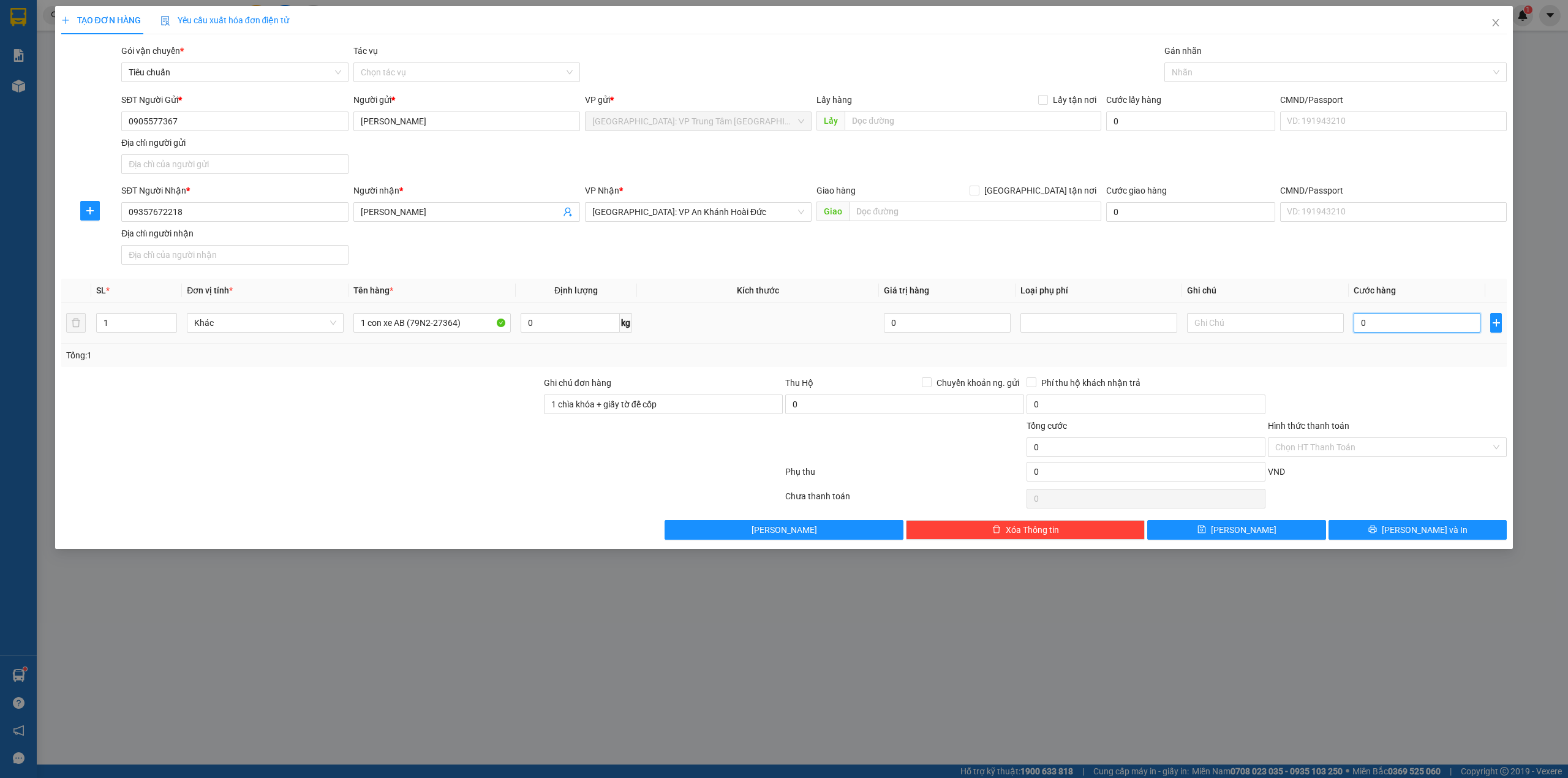
click at [1433, 332] on input "0" at bounding box center [1417, 322] width 126 height 20
type input "1"
type input "11"
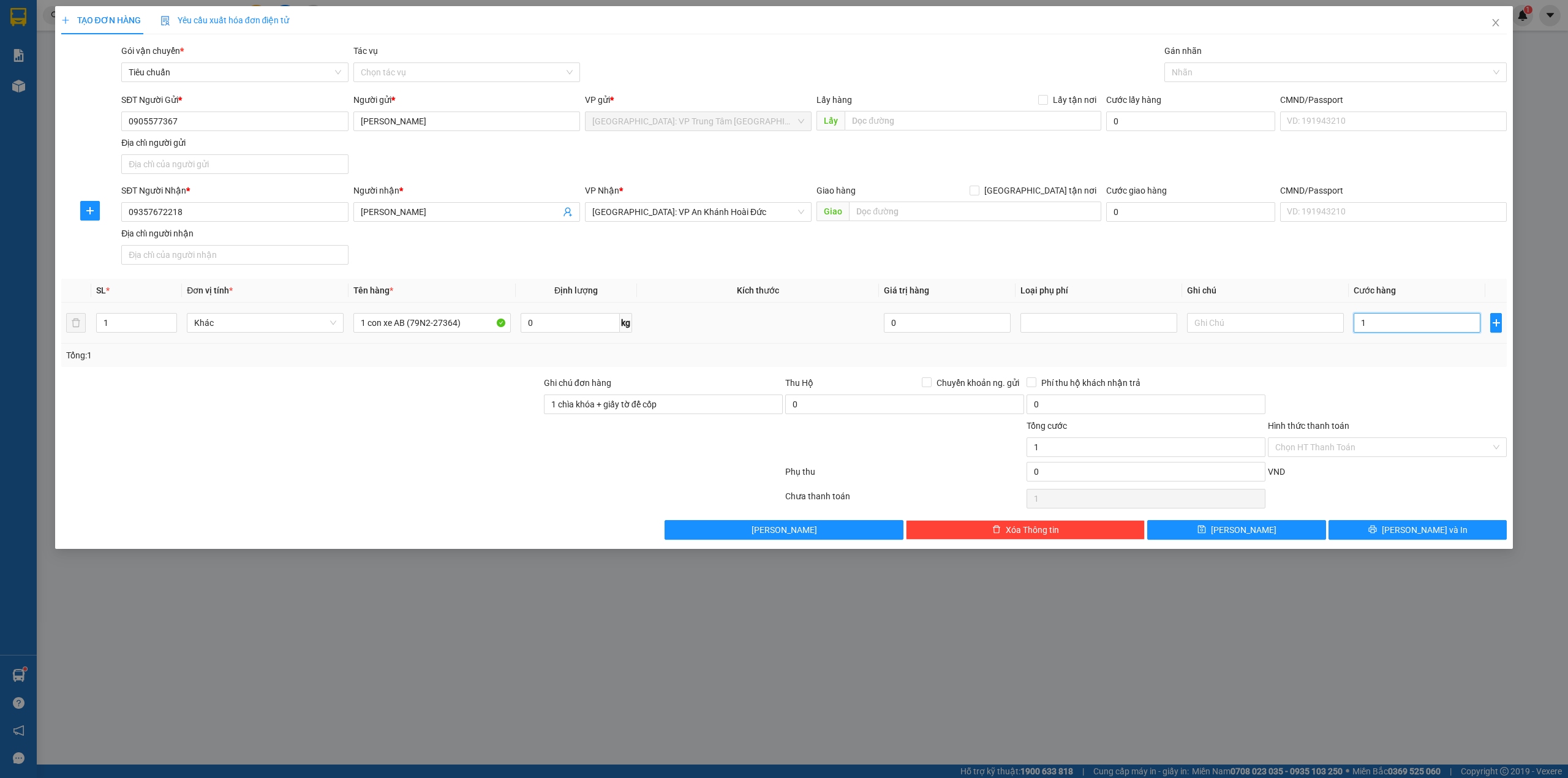
type input "11"
type input "113"
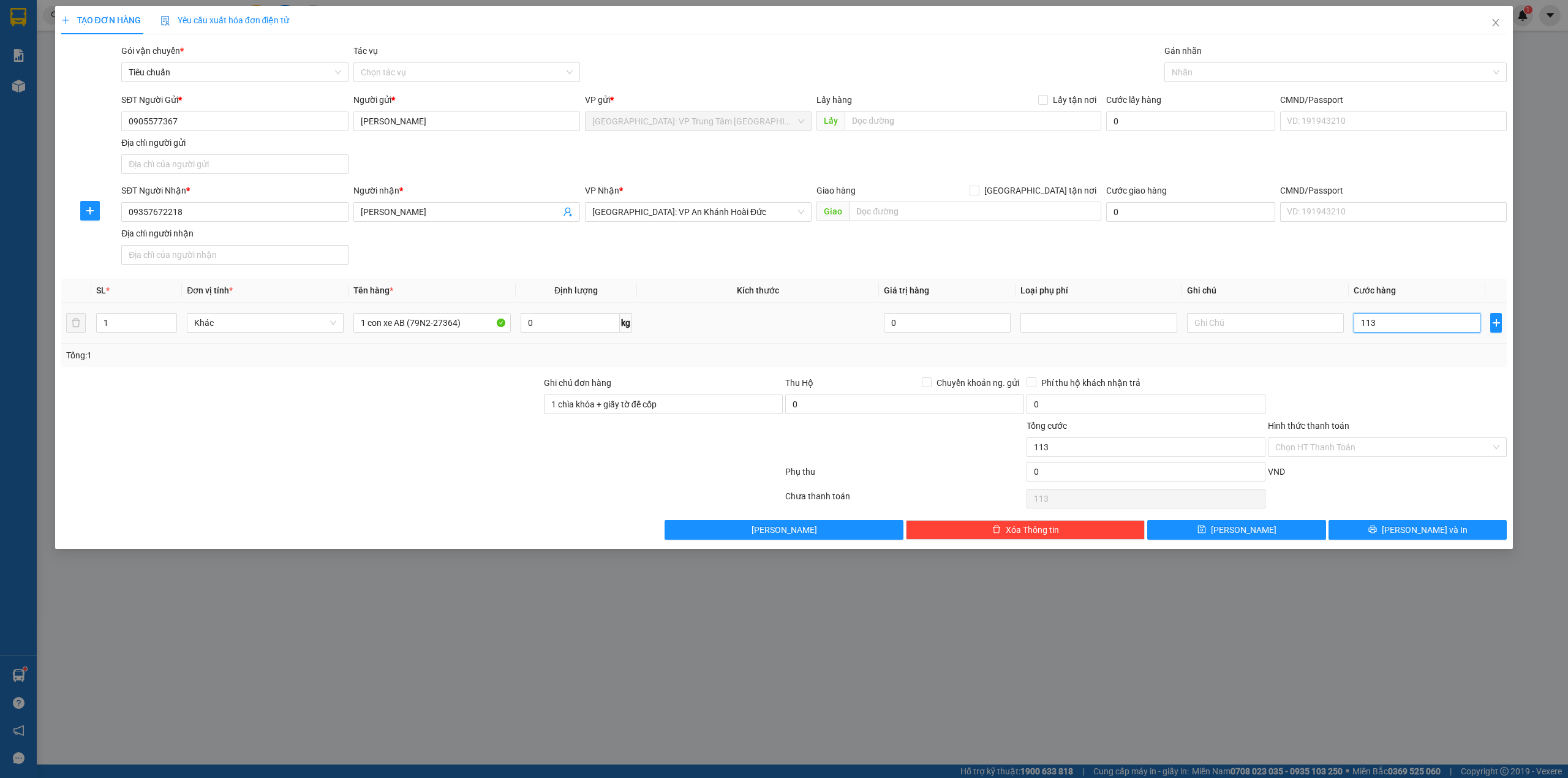
type input "1.130"
type input "11.300"
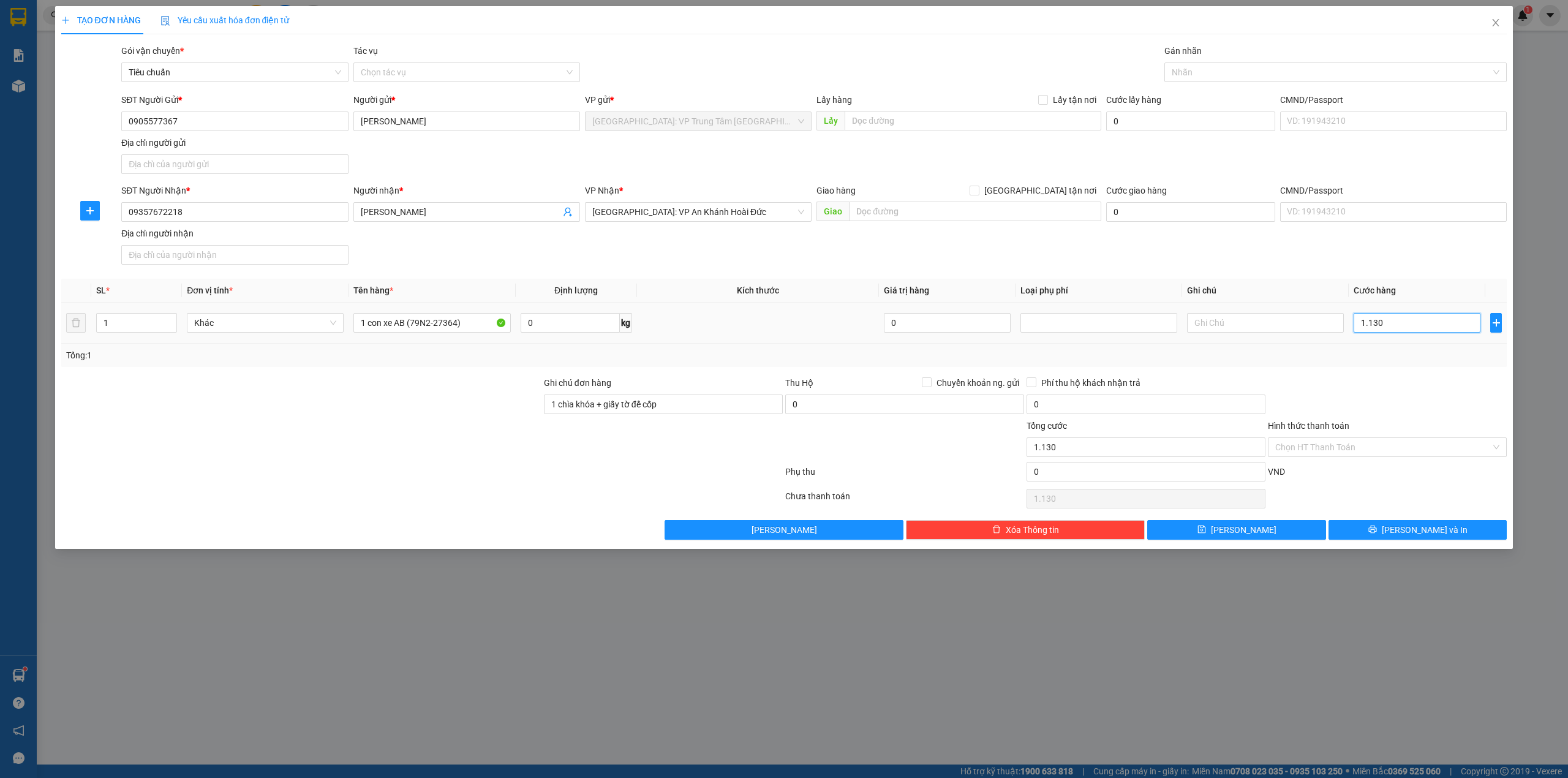
type input "11.300"
type input "113.000"
type input "1.130.000"
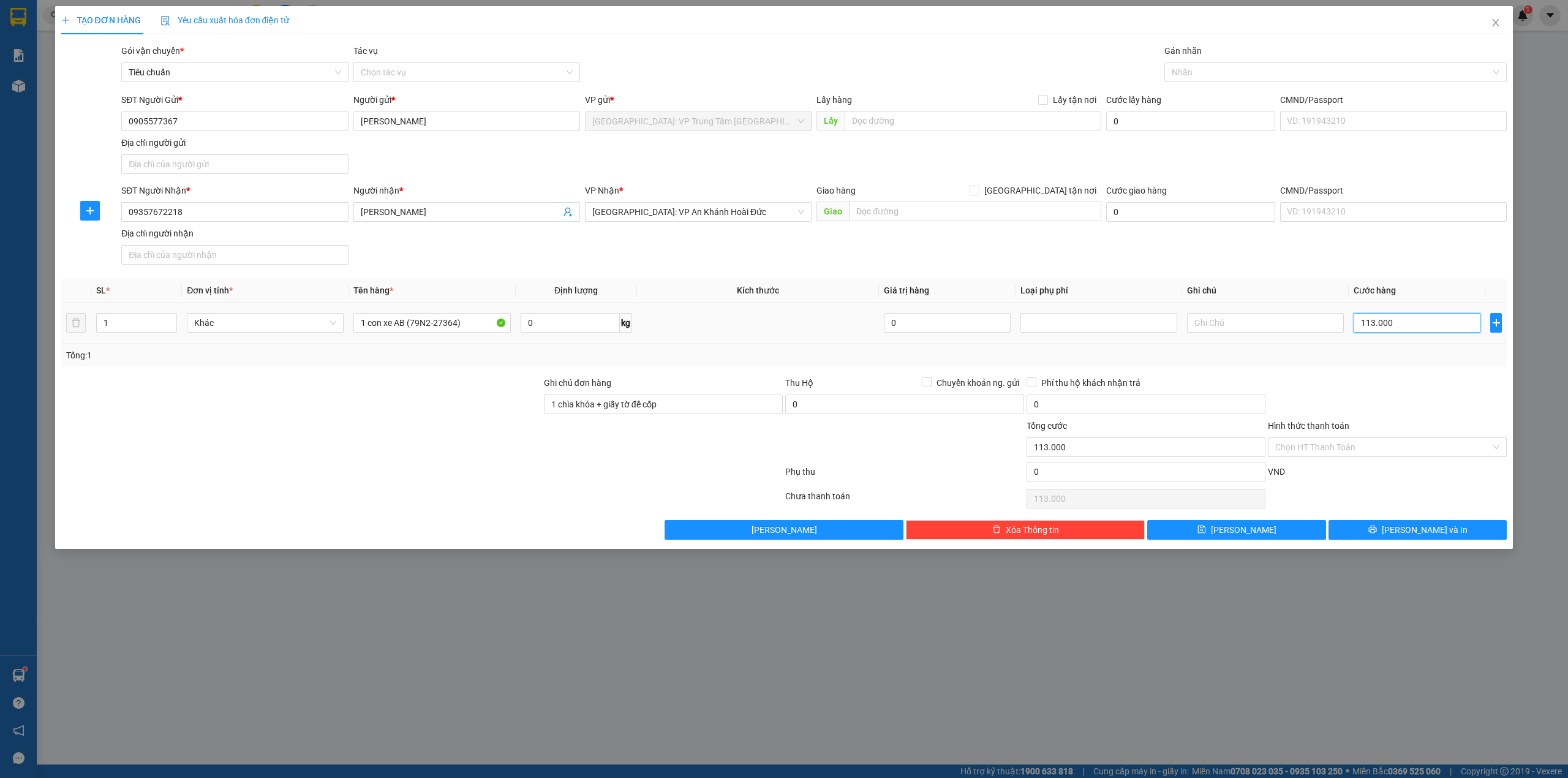
type input "1.130.000"
click at [1470, 534] on button "[PERSON_NAME] và In" at bounding box center [1417, 529] width 178 height 20
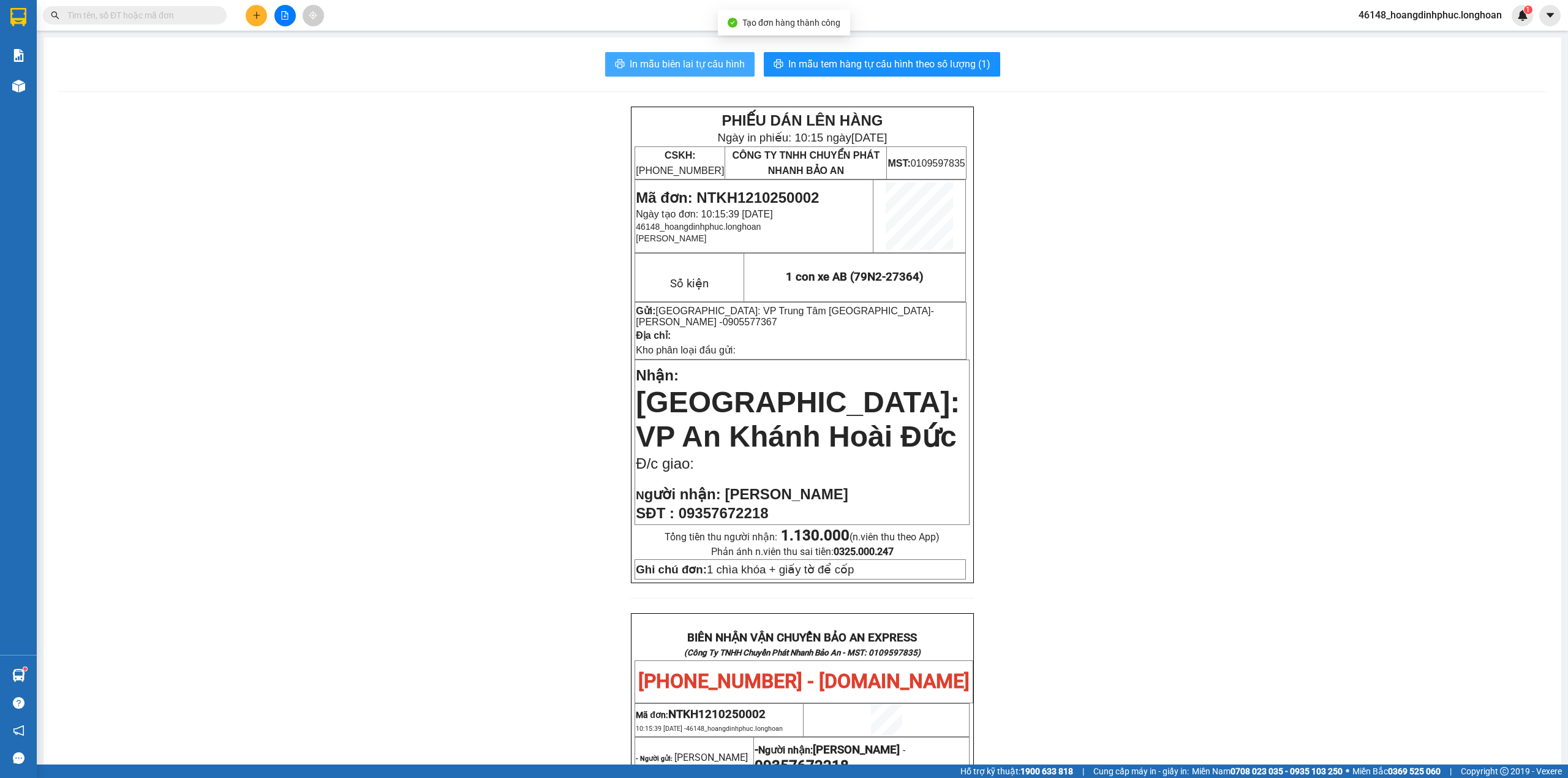
click at [725, 67] on span "In mẫu biên lai tự cấu hình" at bounding box center [687, 64] width 115 height 15
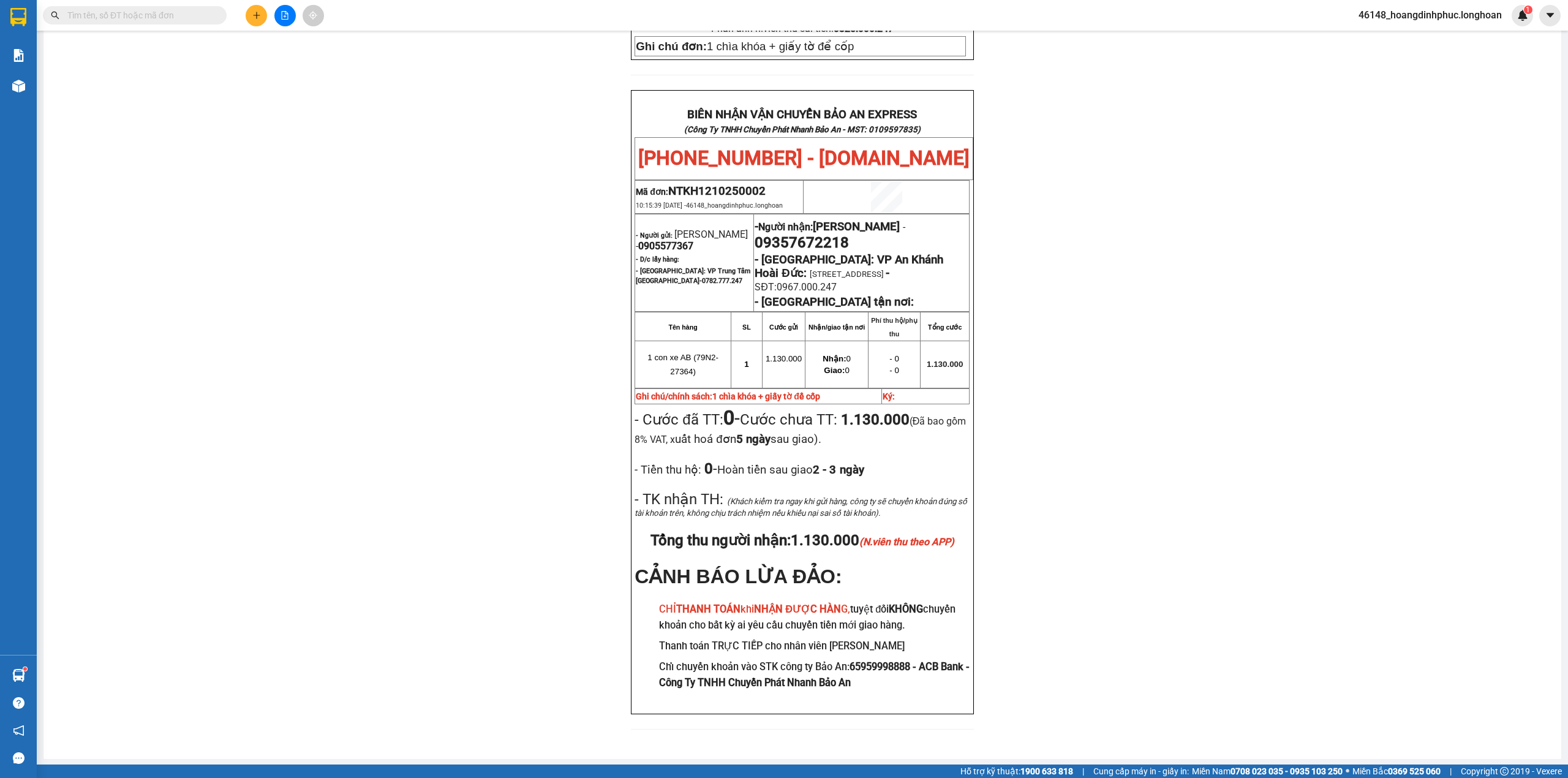
scroll to position [541, 0]
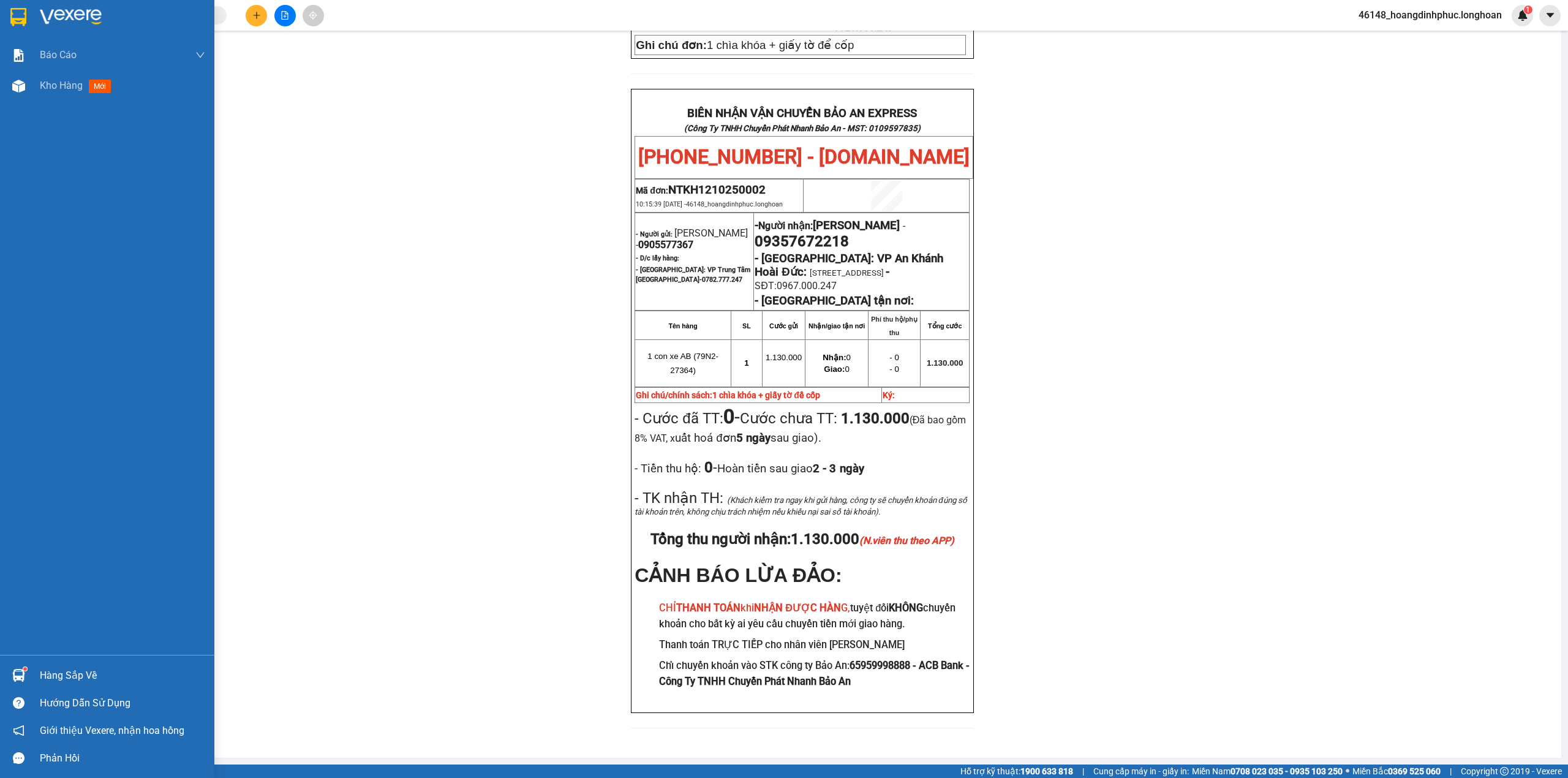
drag, startPoint x: 79, startPoint y: 108, endPoint x: 79, endPoint y: 101, distance: 7.0
click at [79, 107] on div "Báo cáo 1. Báo cáo nộp tiền các vp 3. Doanh Thu theo VP Gửi (mới) 9. Thống kê đ…" at bounding box center [107, 348] width 214 height 615
click at [79, 101] on div "Báo cáo 1. Báo cáo nộp tiền các vp 3. Doanh Thu theo VP Gửi (mới) 9. Thống kê đ…" at bounding box center [107, 348] width 214 height 615
click at [79, 94] on div "Kho hàng mới" at bounding box center [123, 85] width 166 height 31
click at [77, 91] on span "Kho hàng" at bounding box center [61, 85] width 43 height 12
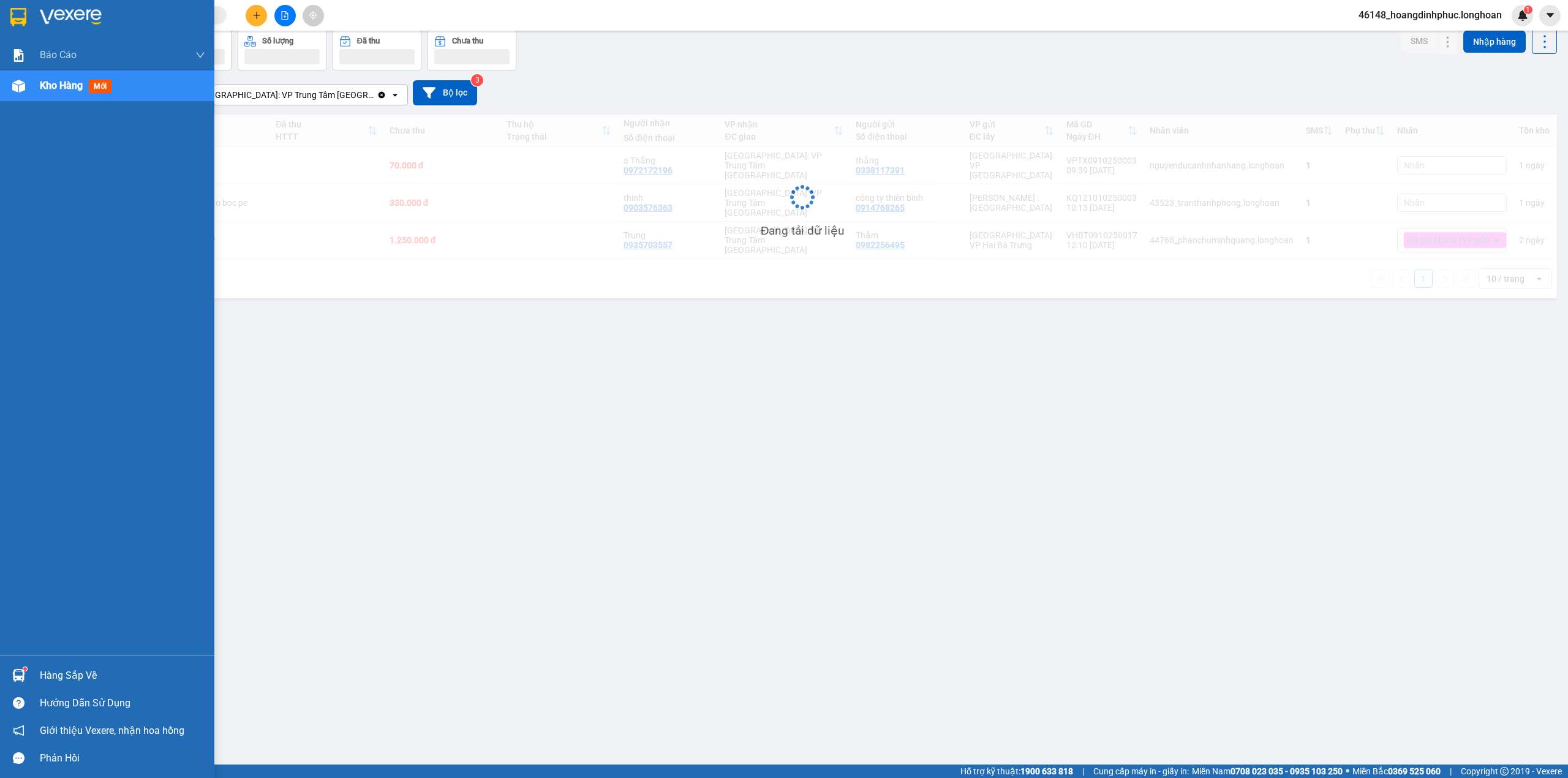
scroll to position [56, 0]
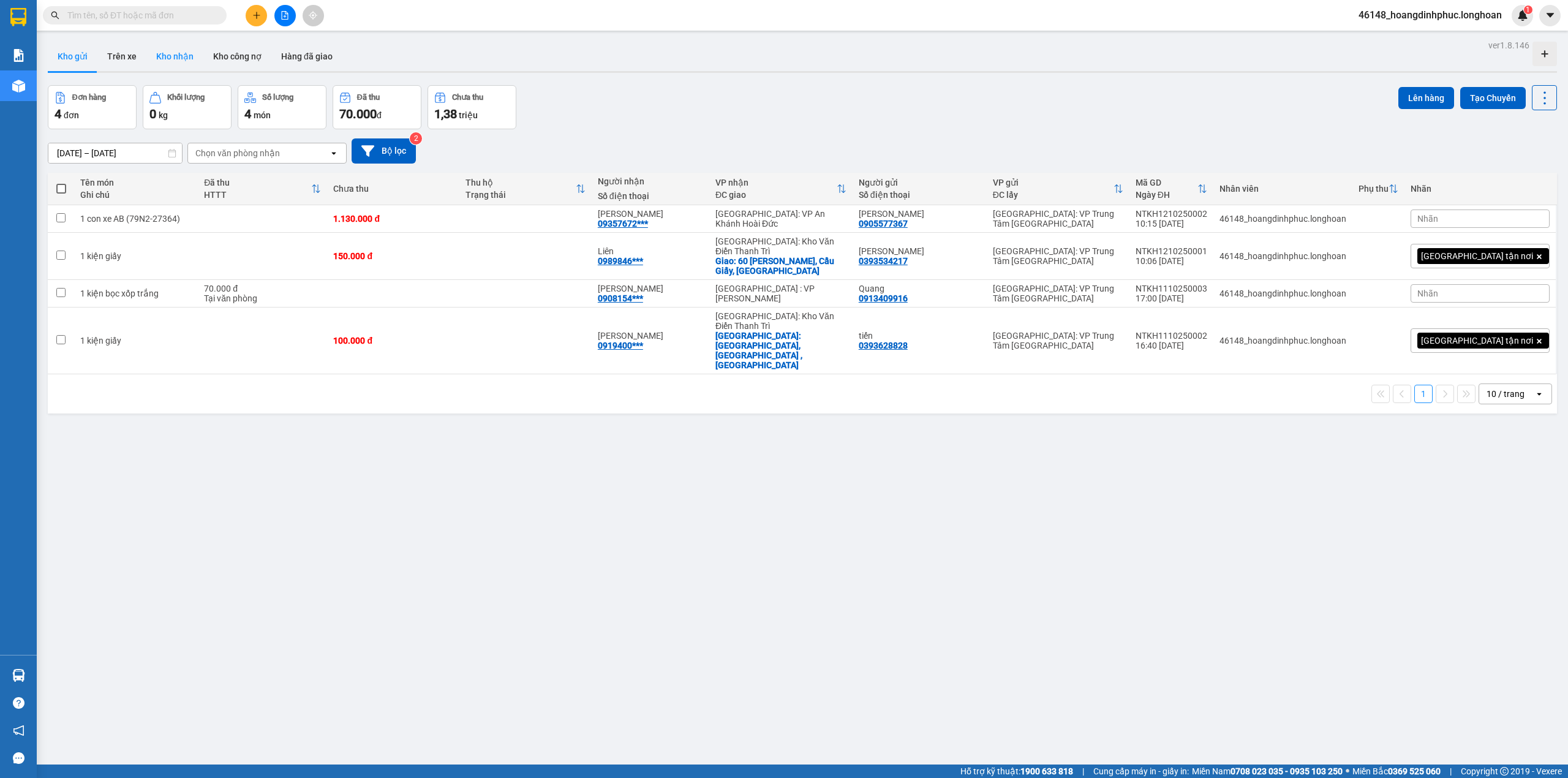
click at [169, 50] on button "Kho nhận" at bounding box center [174, 56] width 57 height 29
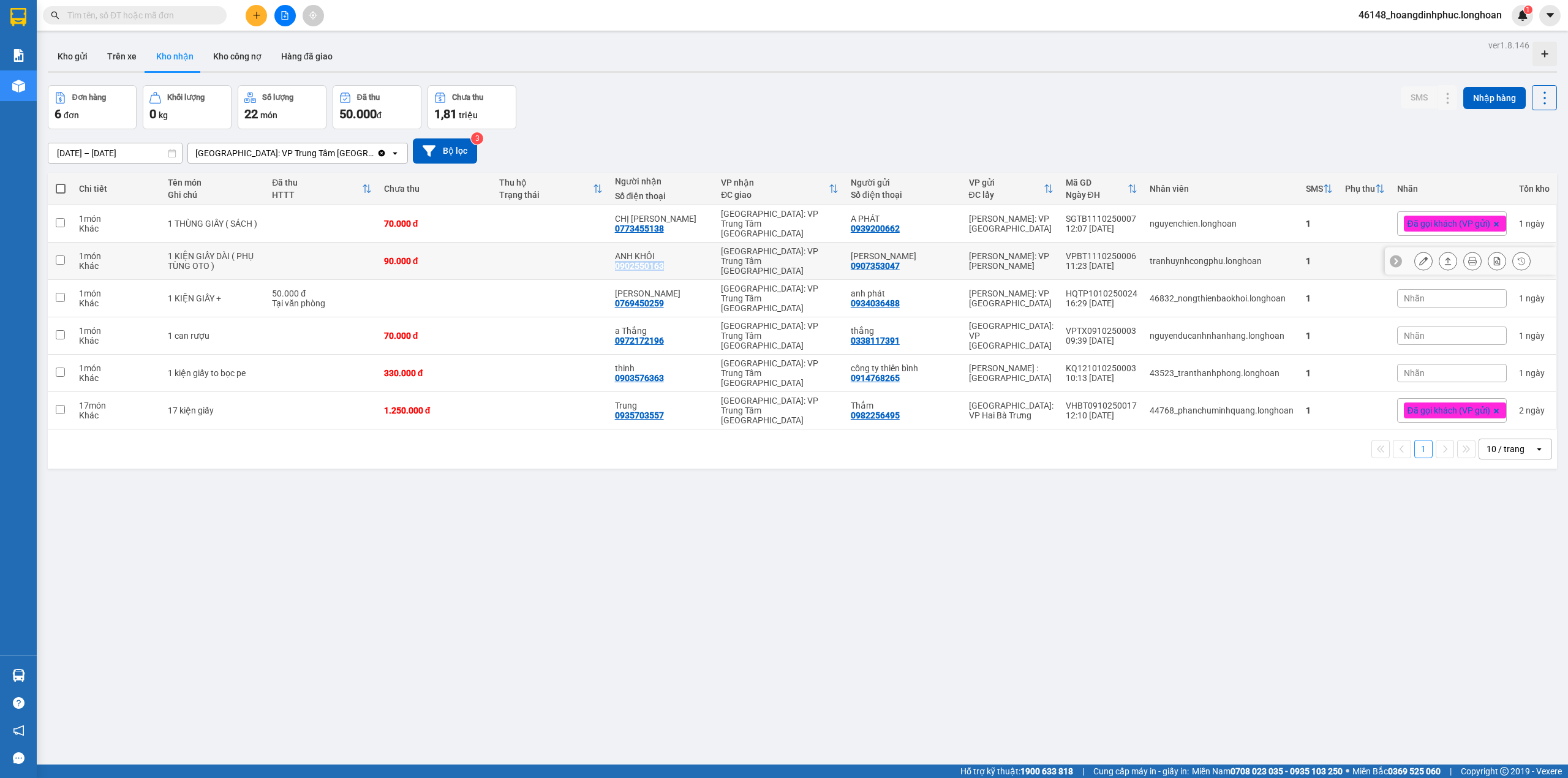
drag, startPoint x: 620, startPoint y: 260, endPoint x: 672, endPoint y: 260, distance: 52.0
click at [672, 260] on td "ANH KHÔI 0902550163" at bounding box center [662, 261] width 107 height 38
checkbox input "true"
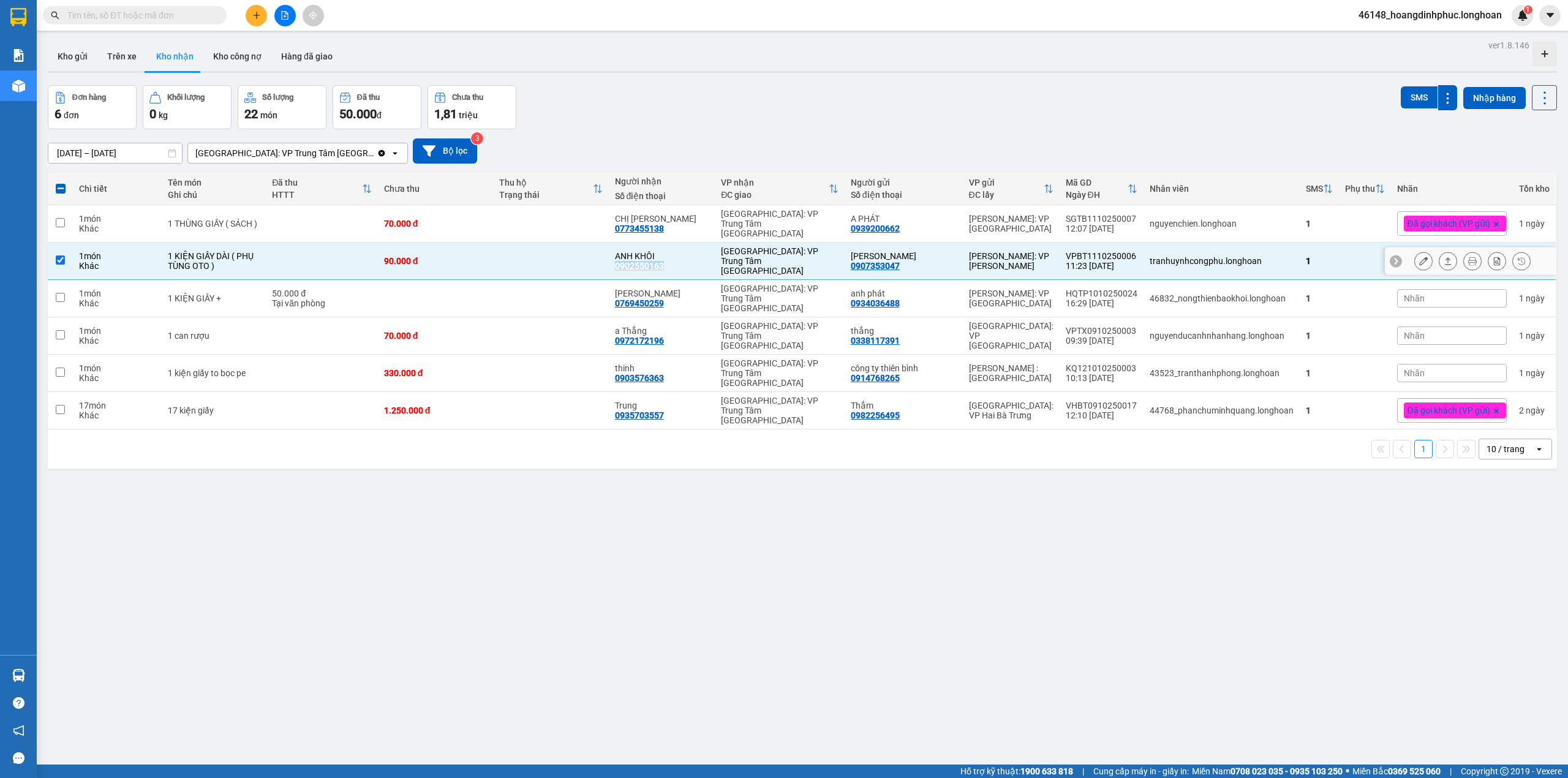
copy div "0902550163"
click at [209, 17] on input "text" at bounding box center [139, 15] width 144 height 14
paste input "0902550163"
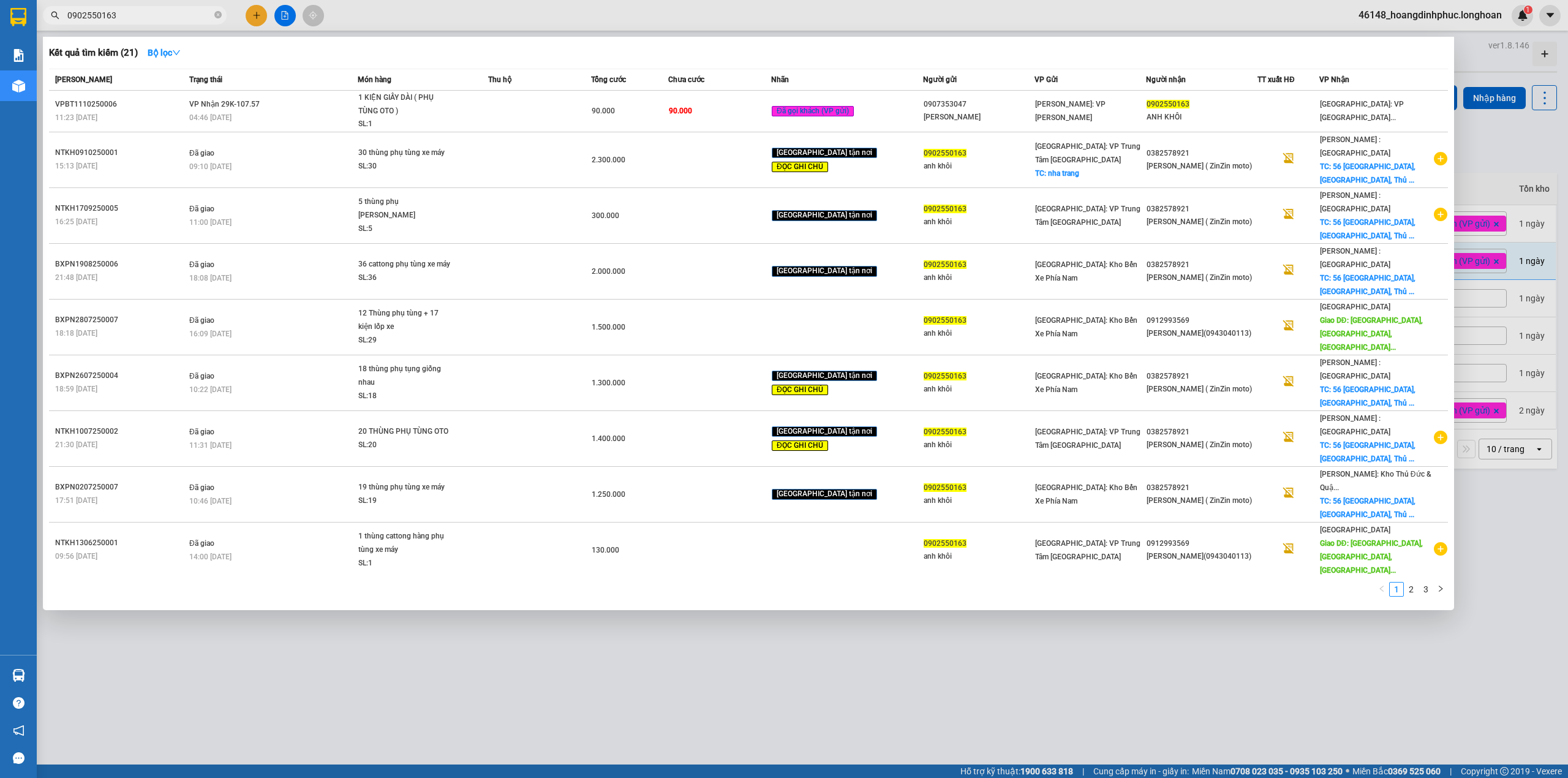
type input "0902550163"
click at [670, 645] on div at bounding box center [784, 389] width 1568 height 778
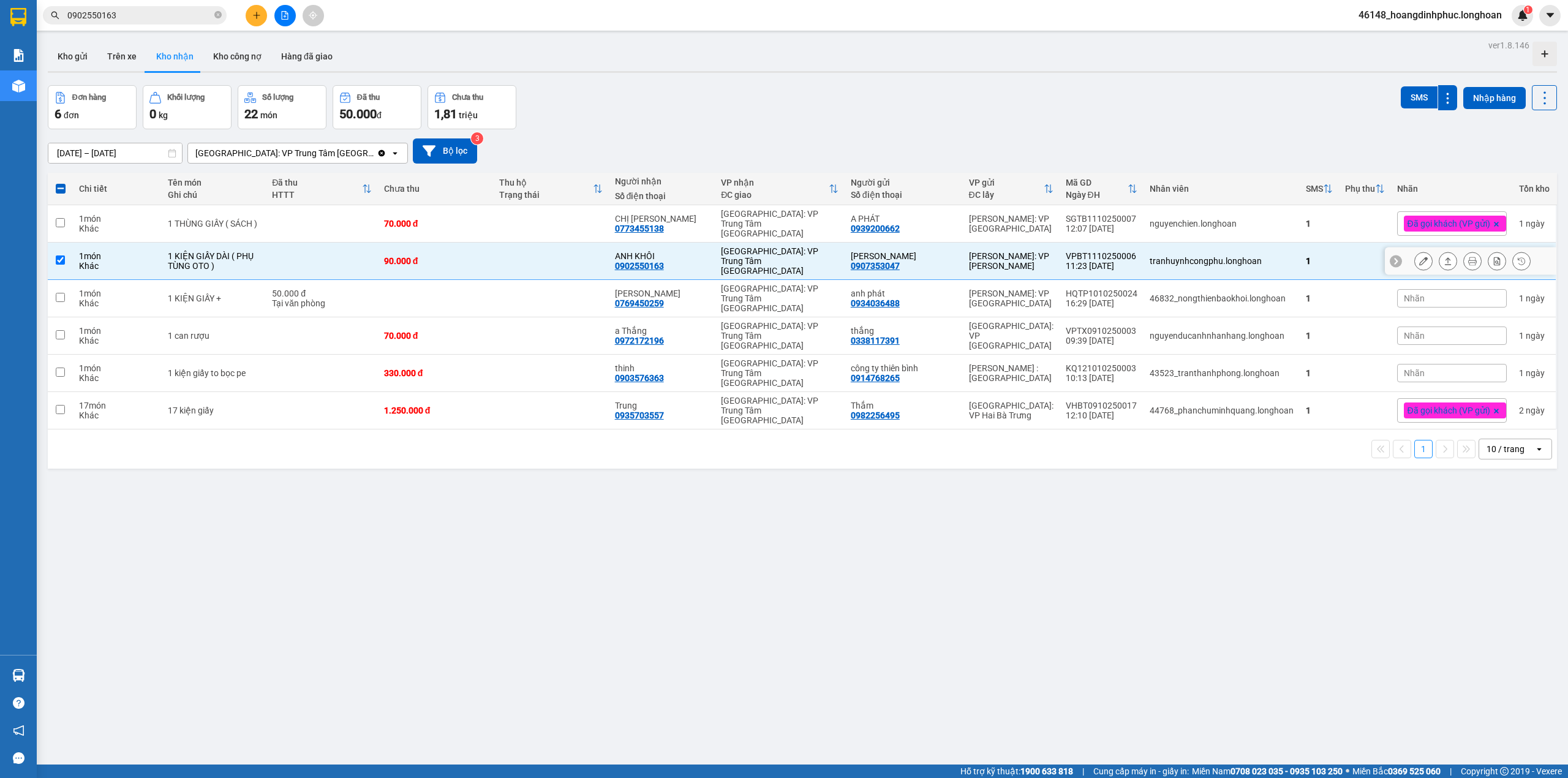
click at [514, 257] on td at bounding box center [550, 261] width 115 height 38
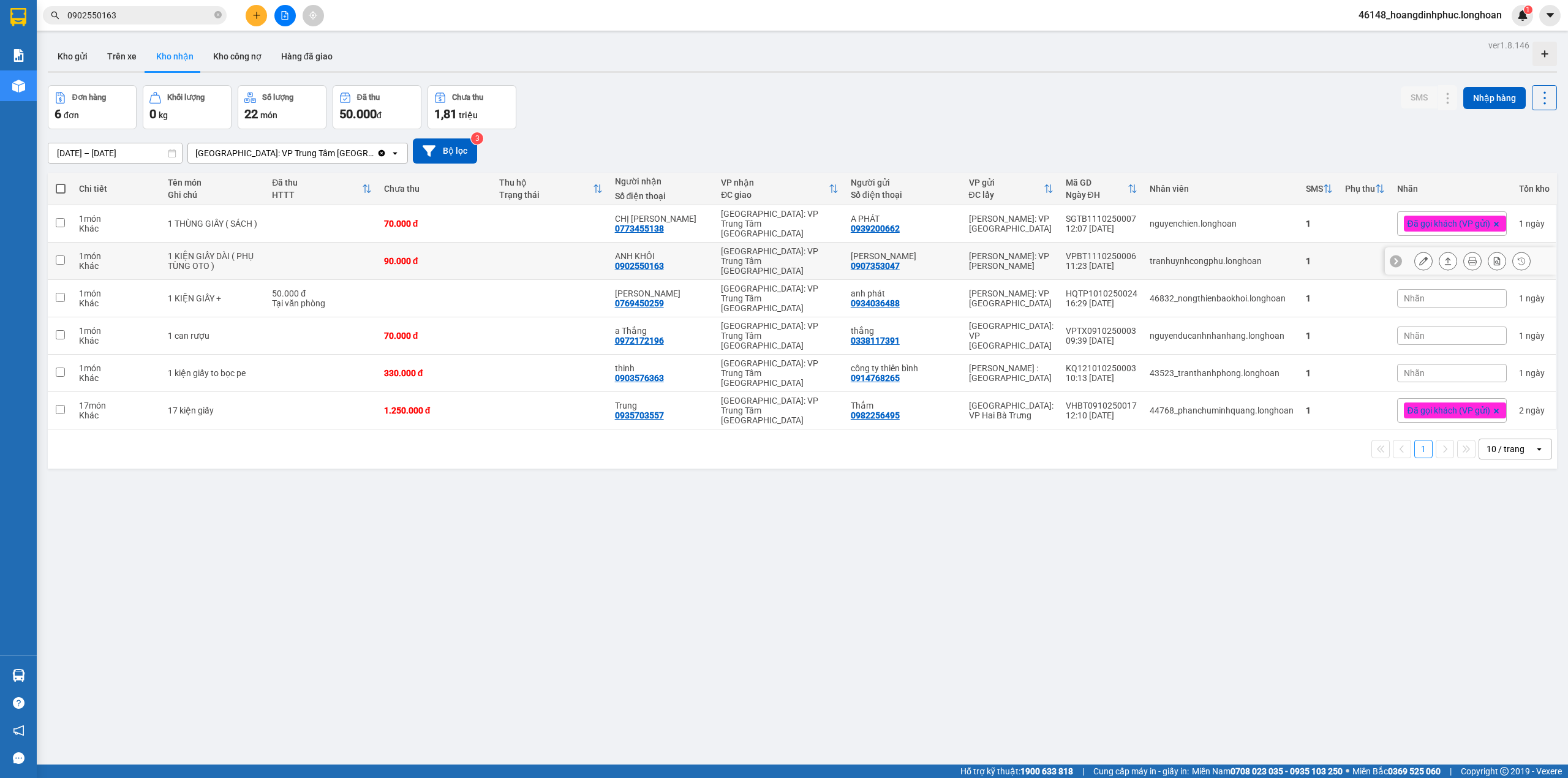
drag, startPoint x: 426, startPoint y: 253, endPoint x: 434, endPoint y: 253, distance: 8.0
click at [434, 256] on div "90.000 đ" at bounding box center [436, 260] width 102 height 9
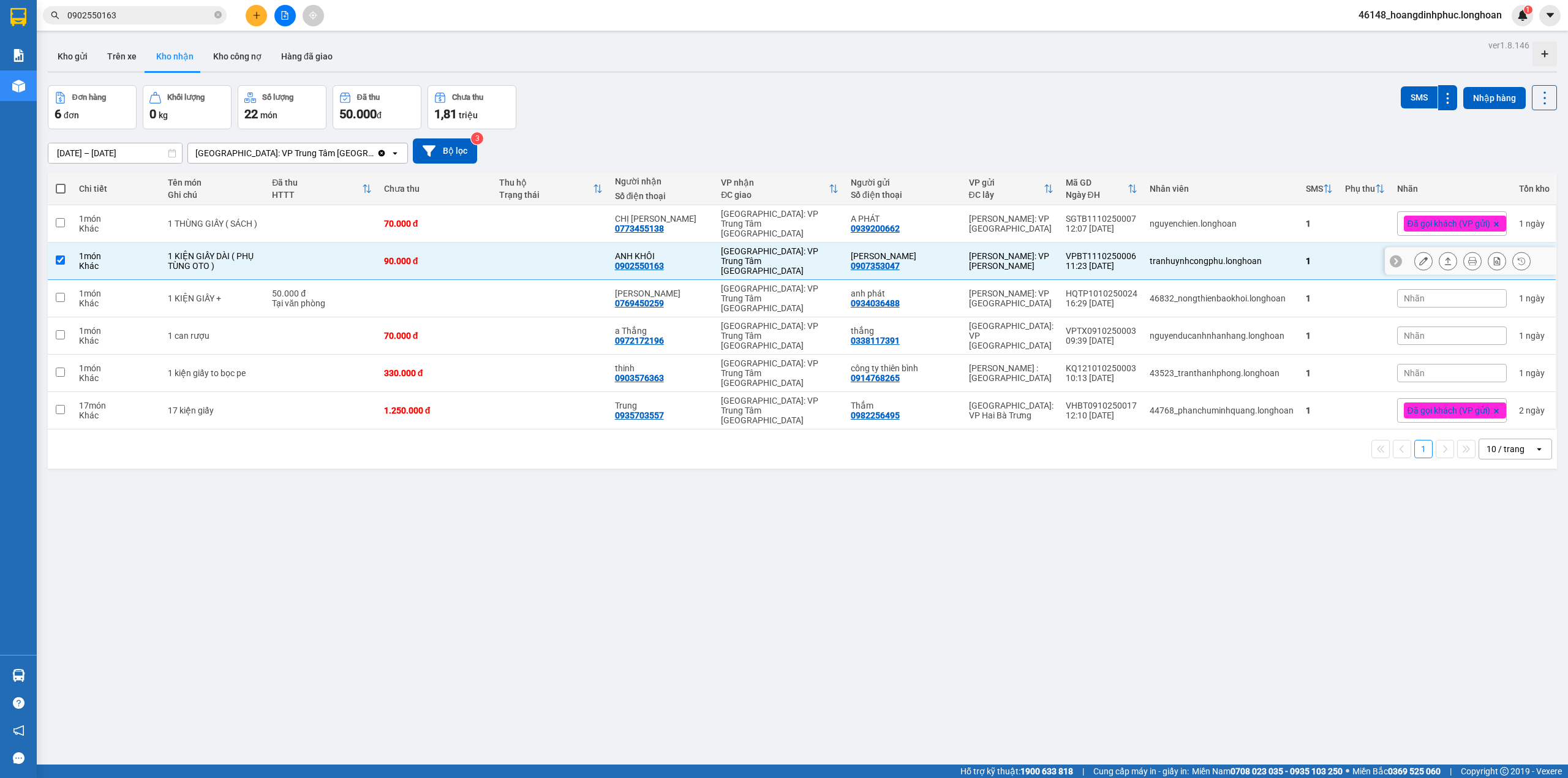
click at [434, 256] on div "90.000 đ" at bounding box center [436, 260] width 102 height 9
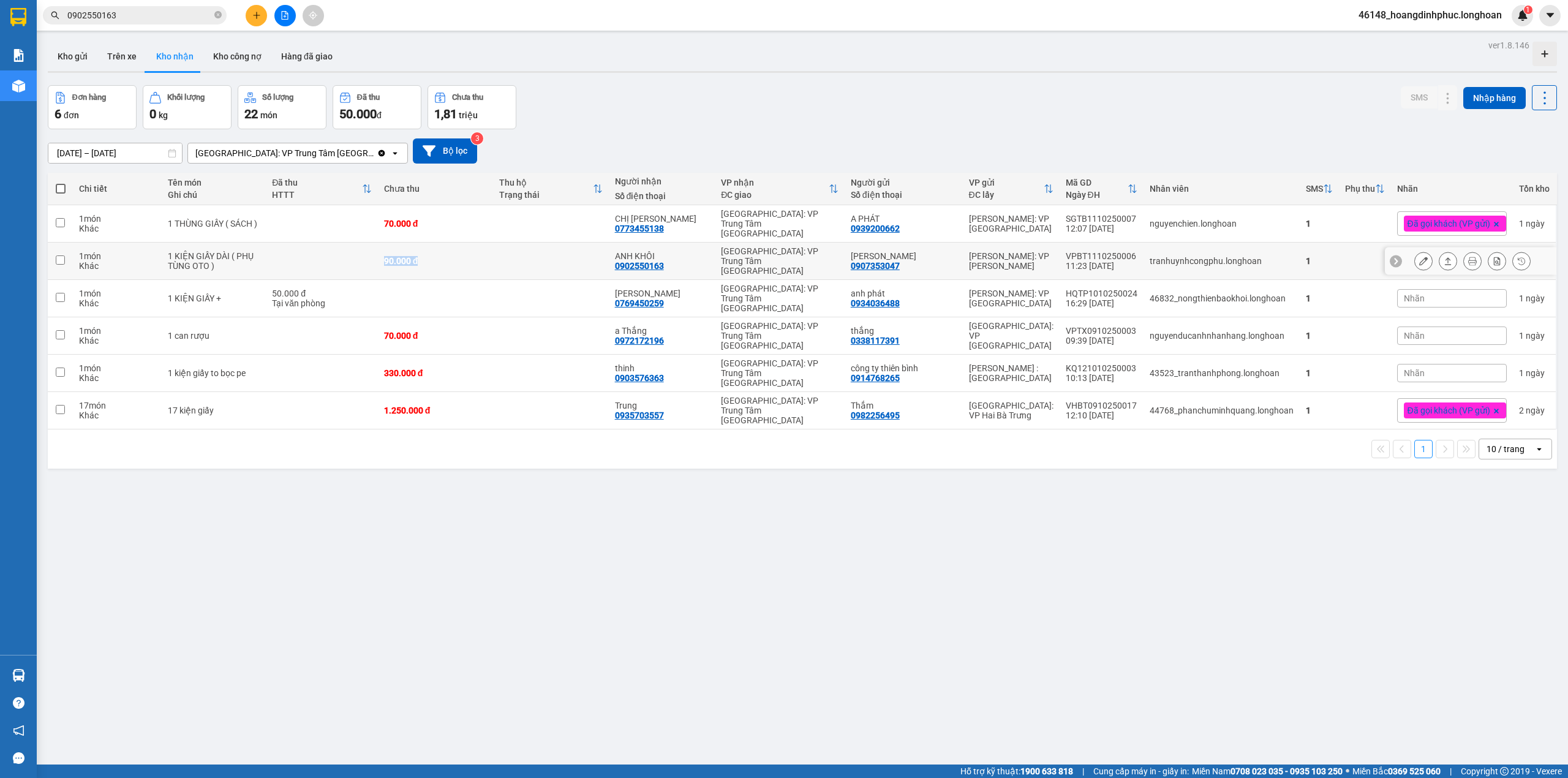
drag, startPoint x: 376, startPoint y: 254, endPoint x: 430, endPoint y: 249, distance: 54.2
click at [426, 250] on tr "1 món Khác 1 KIỆN GIẤY DÀI ( PHỤ TÙNG OTO ) 90.000 đ ANH KHÔI 0902550163 Khánh …" at bounding box center [802, 261] width 1509 height 38
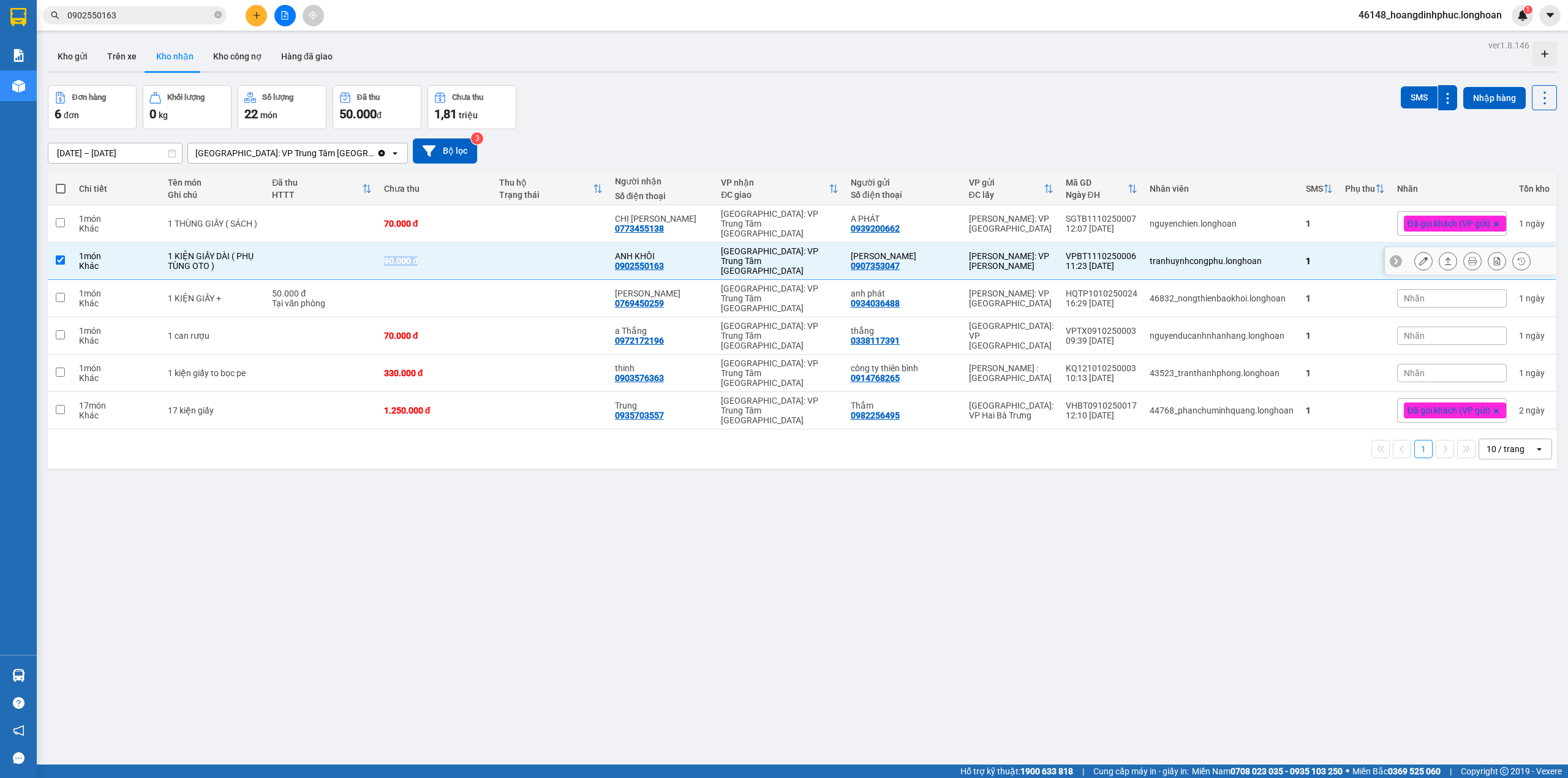
click at [432, 256] on div "90.000 đ" at bounding box center [436, 260] width 102 height 9
checkbox input "false"
